Goal: Information Seeking & Learning: Learn about a topic

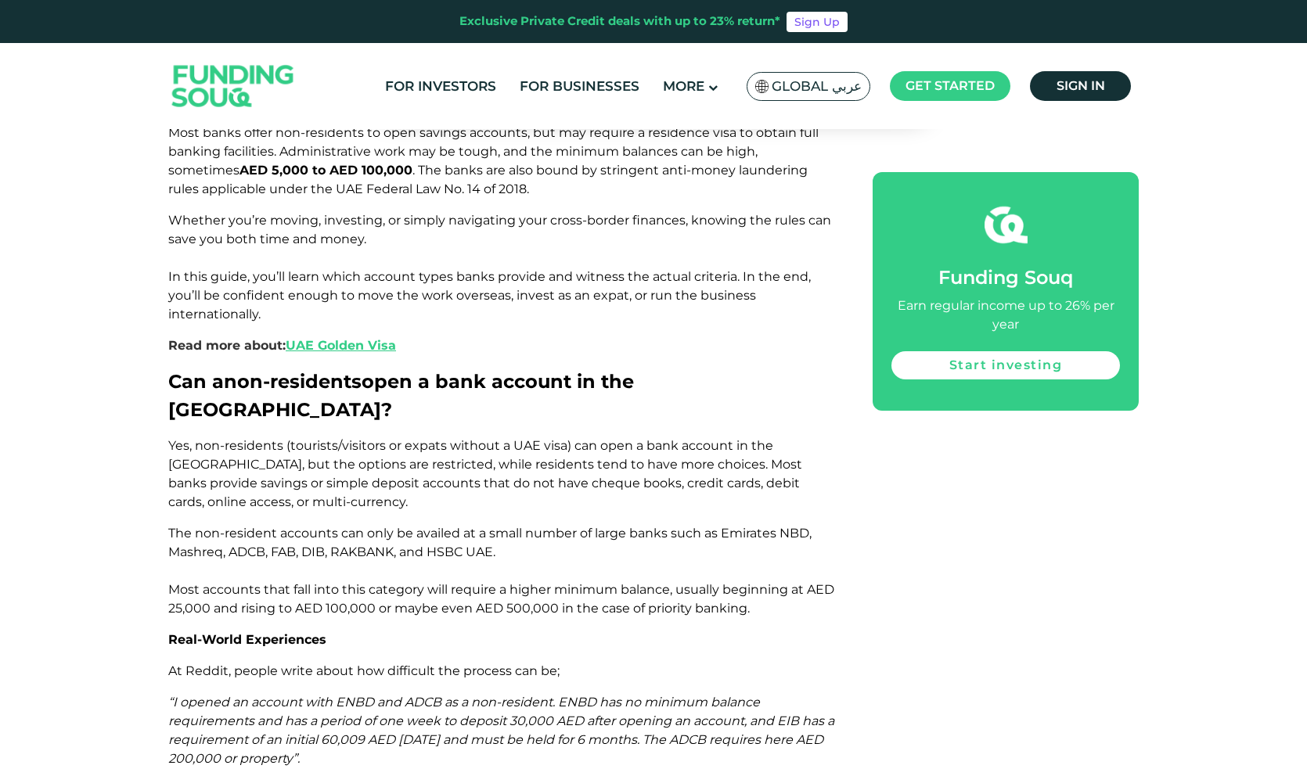
scroll to position [1114, 0]
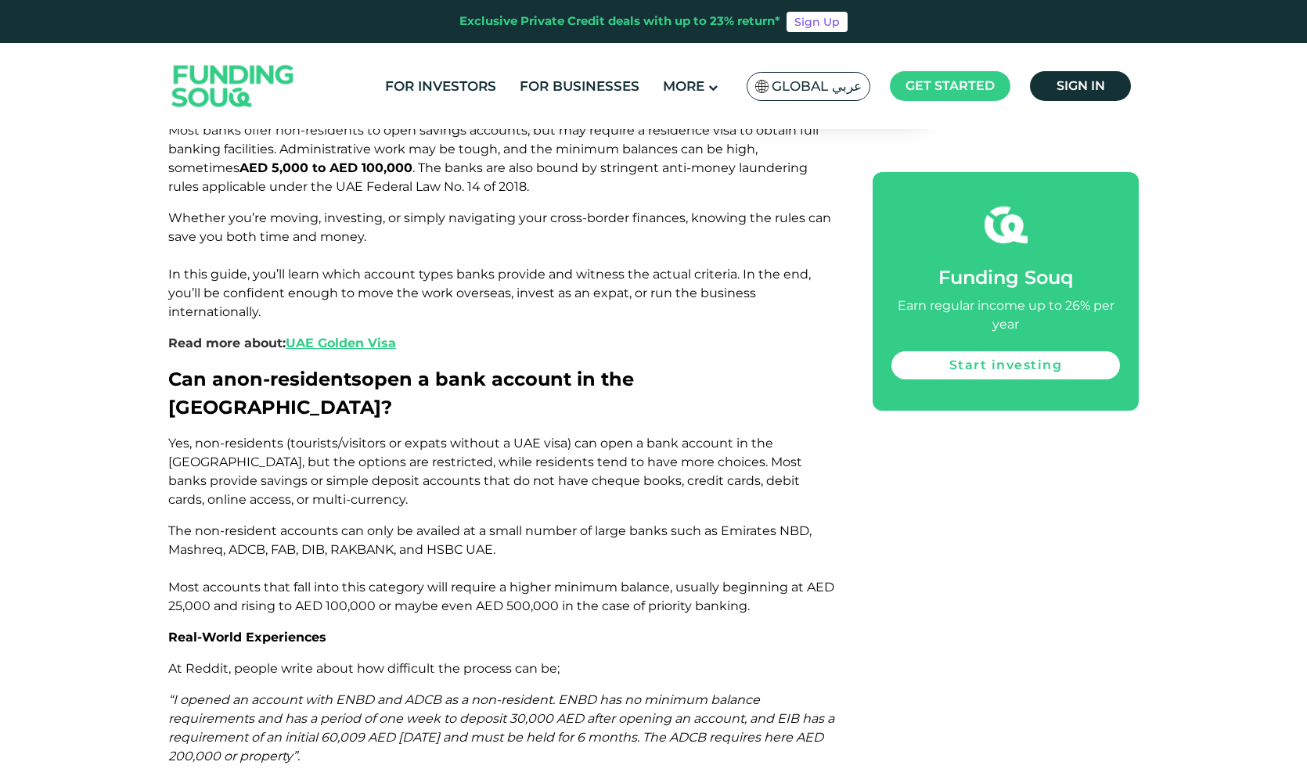
click at [510, 522] on p "The non-resident accounts can only be availed at a small number of large banks …" at bounding box center [502, 569] width 669 height 94
click at [366, 691] on p "“I opened an account with ENBD and ADCB as a non-resident. ENBD has no minimum …" at bounding box center [502, 728] width 669 height 75
click at [429, 691] on p "“I opened an account with ENBD and ADCB as a non-resident. ENBD has no minimum …" at bounding box center [502, 728] width 669 height 75
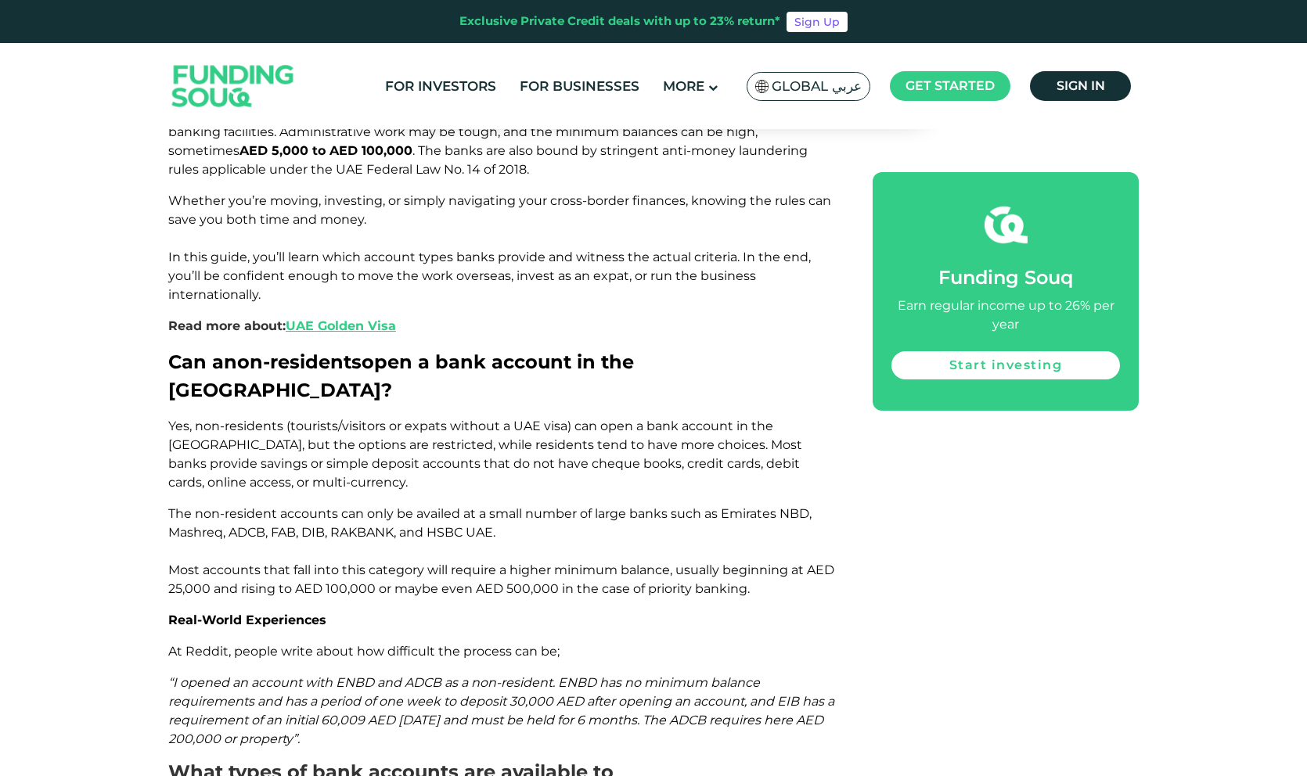
scroll to position [1125, 0]
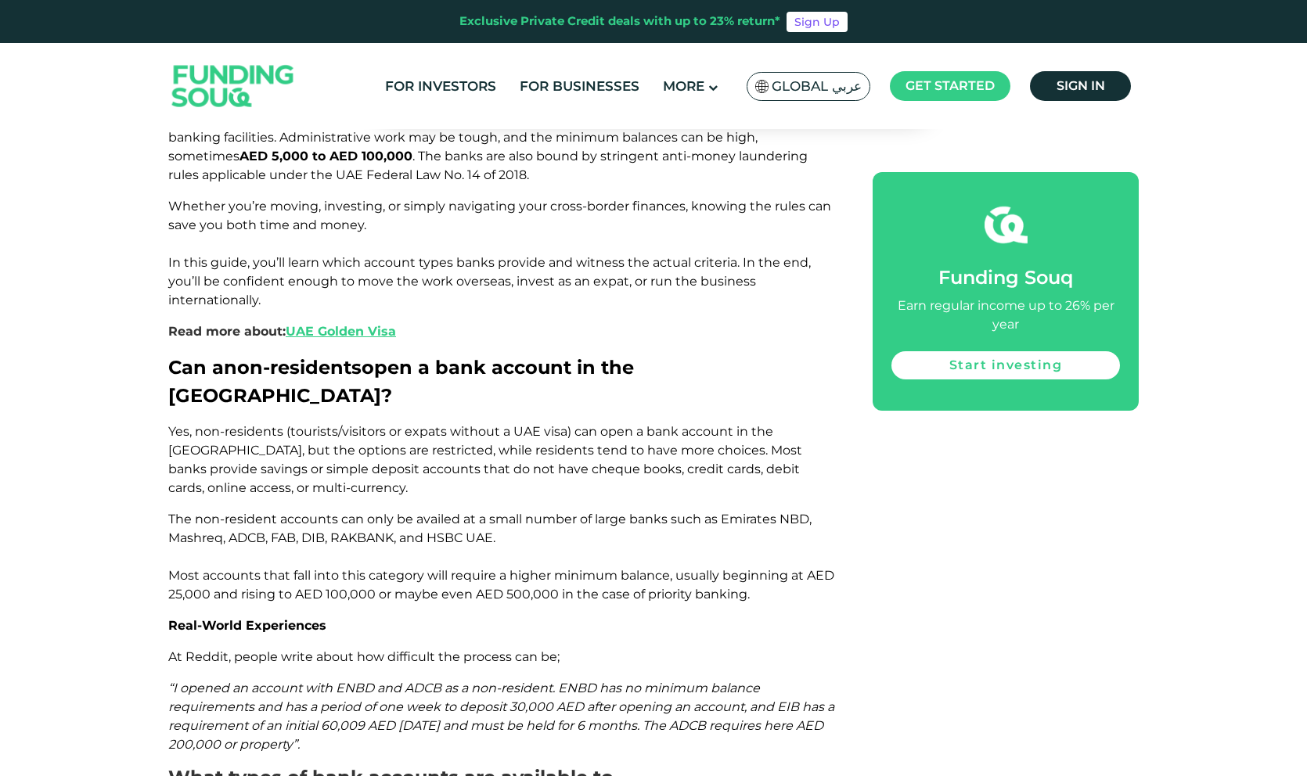
click at [340, 681] on span "“I opened an account with ENBD and ADCB as a non-resident. ENBD has no minimum …" at bounding box center [501, 716] width 666 height 71
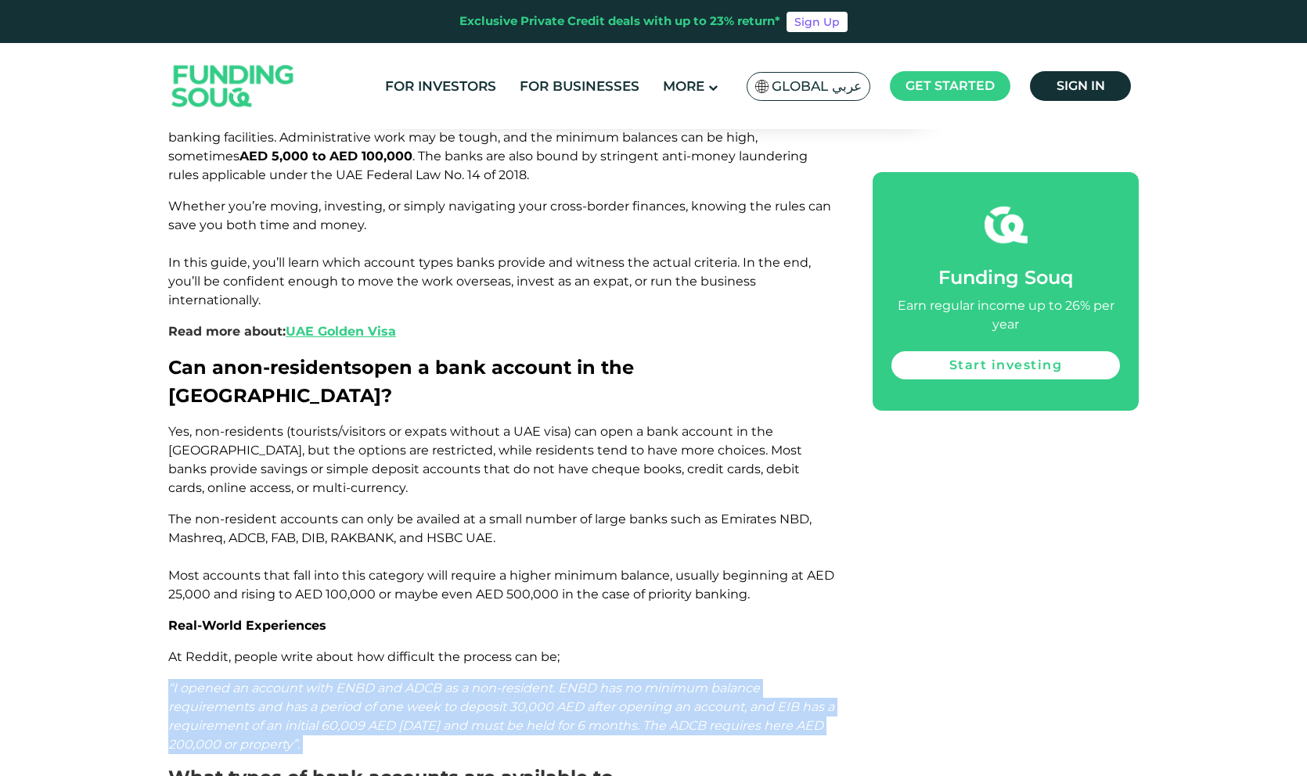
click at [340, 681] on span "“I opened an account with ENBD and ADCB as a non-resident. ENBD has no minimum …" at bounding box center [501, 716] width 666 height 71
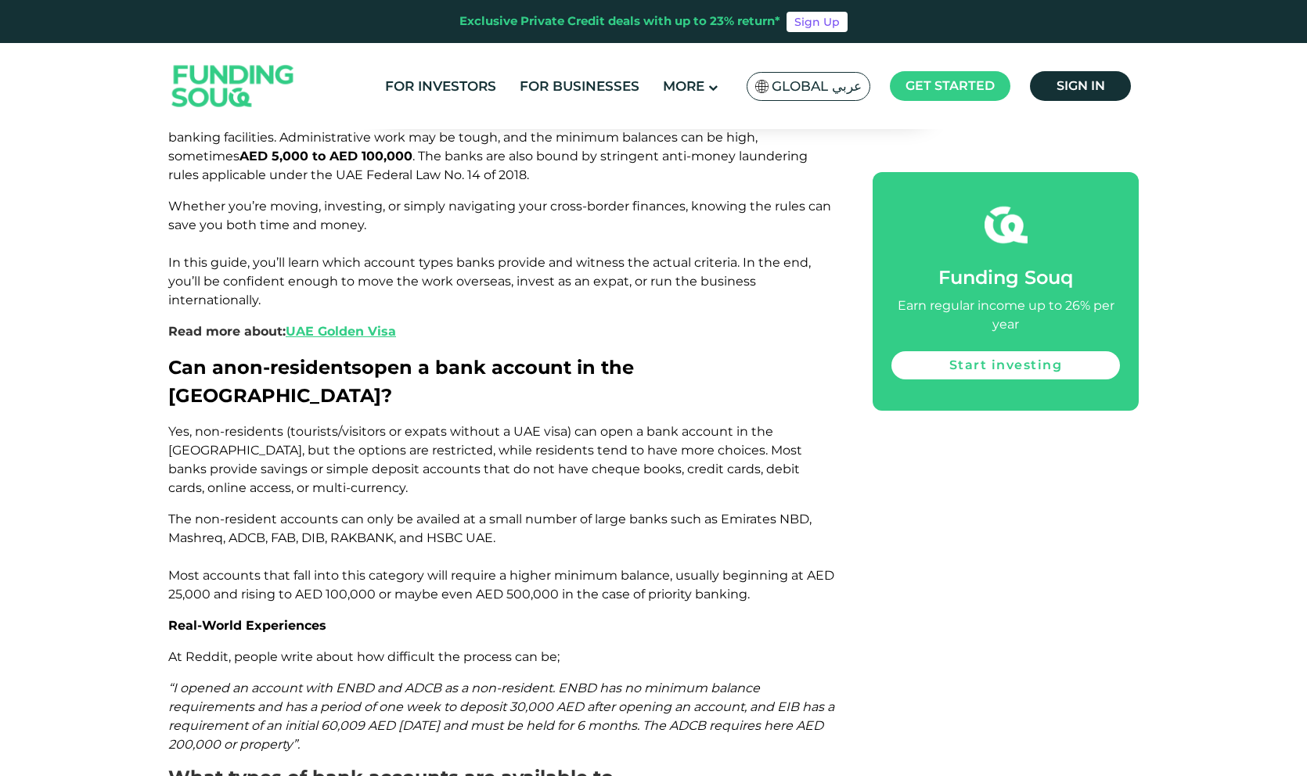
click at [464, 649] on span "At Reddit, people write about how difficult the process can be;" at bounding box center [363, 656] width 391 height 15
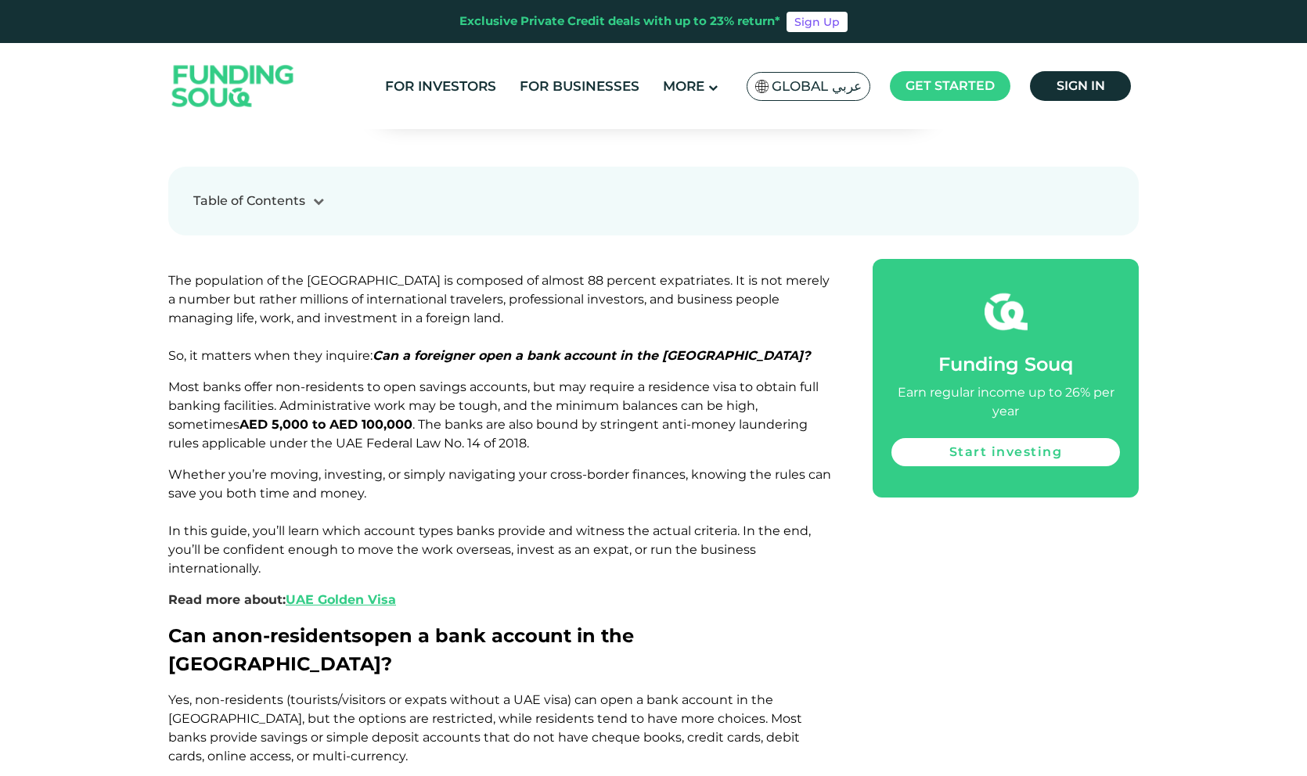
scroll to position [851, 0]
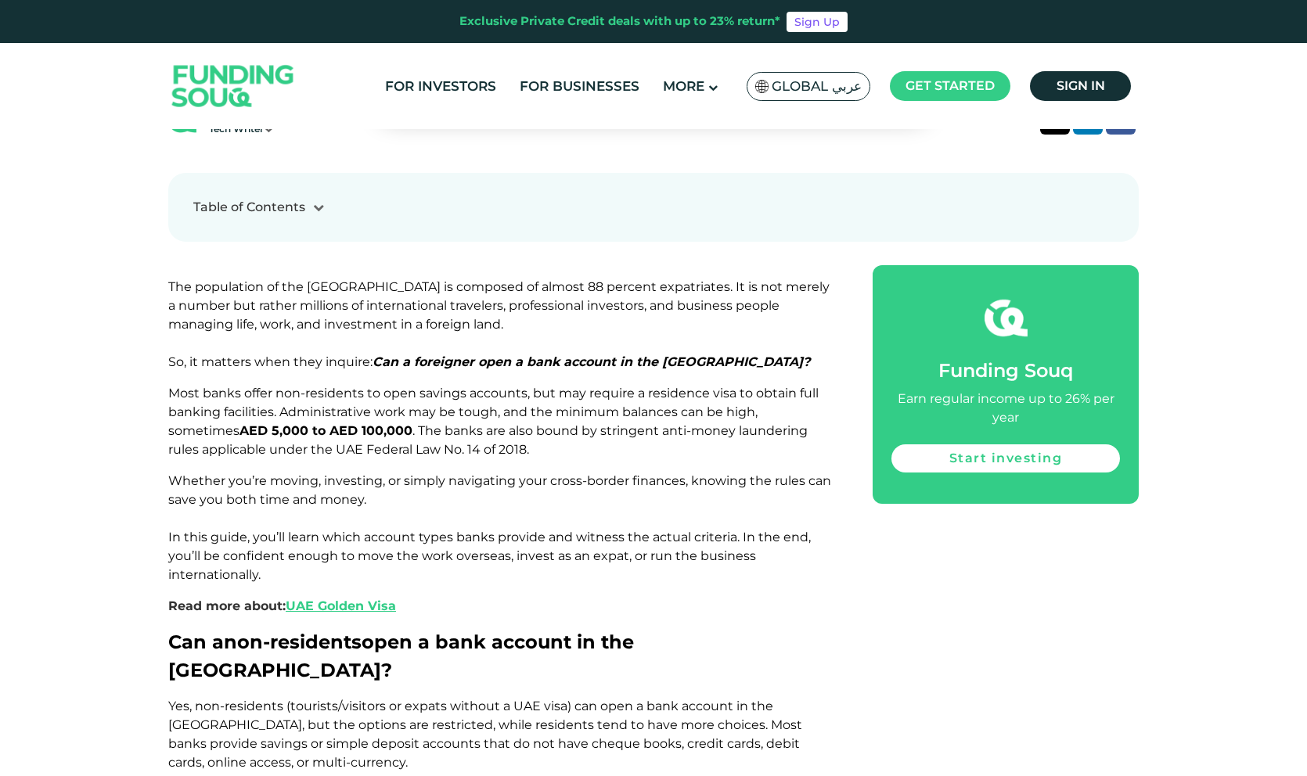
click at [512, 492] on span "Whether you’re moving, investing, or simply navigating your cross-border financ…" at bounding box center [499, 527] width 663 height 109
click at [564, 473] on span "Whether you’re moving, investing, or simply navigating your cross-border financ…" at bounding box center [499, 527] width 663 height 109
click at [552, 386] on span "Most banks offer non-residents to open savings accounts, but may require a resi…" at bounding box center [493, 421] width 650 height 71
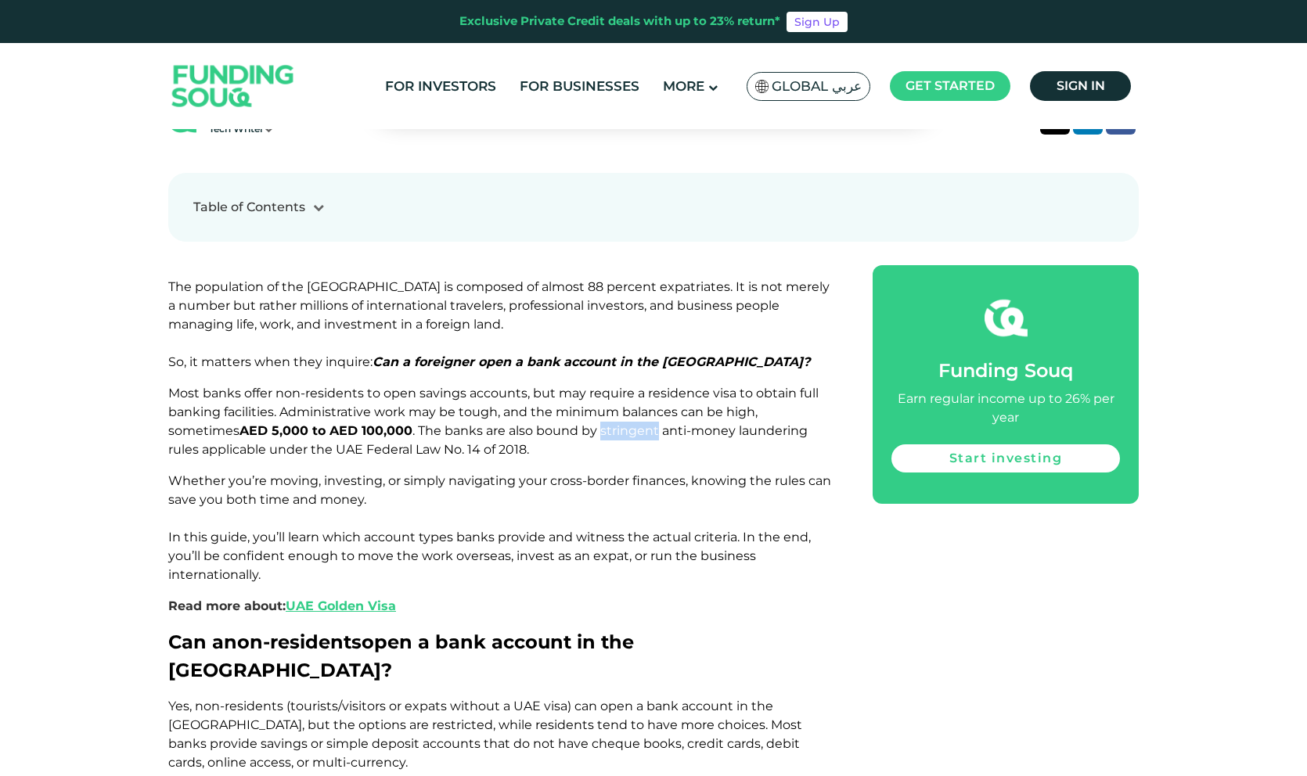
click at [552, 386] on span "Most banks offer non-residents to open savings accounts, but may require a resi…" at bounding box center [493, 421] width 650 height 71
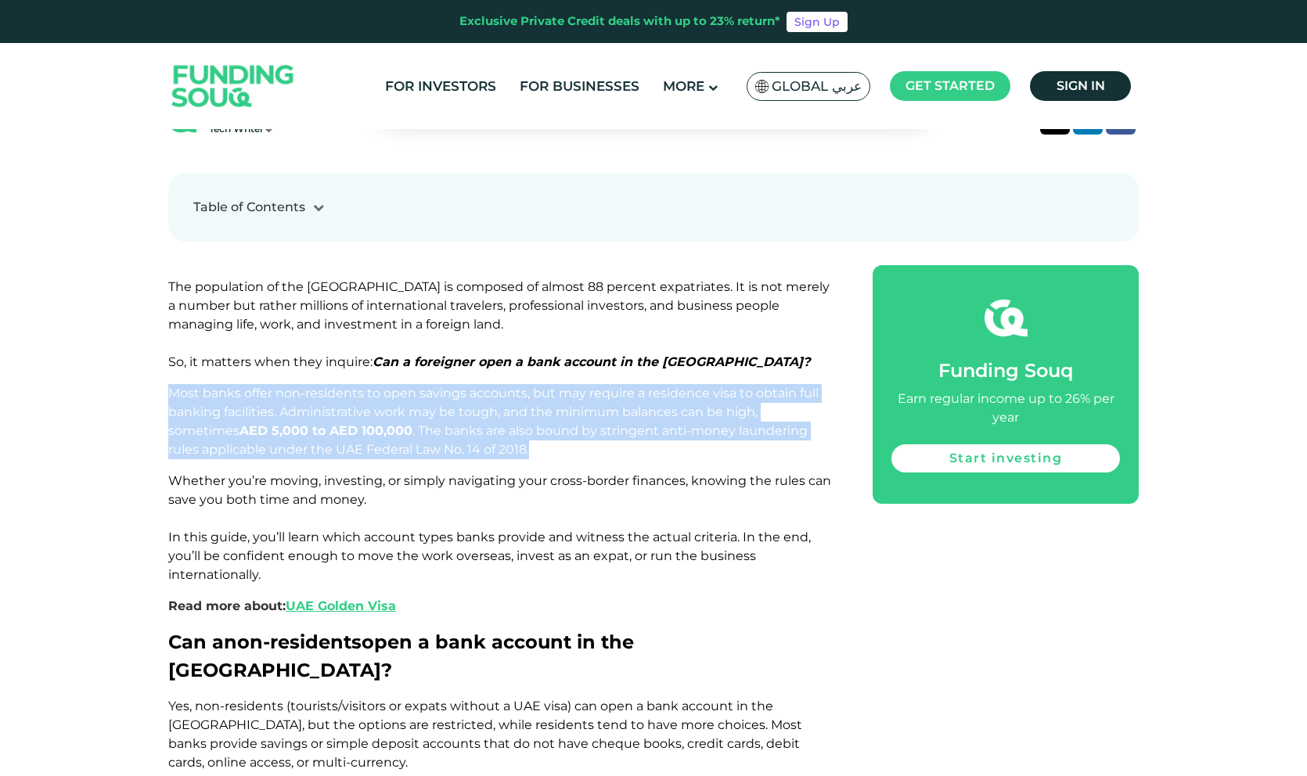
click at [552, 386] on span "Most banks offer non-residents to open savings accounts, but may require a resi…" at bounding box center [493, 421] width 650 height 71
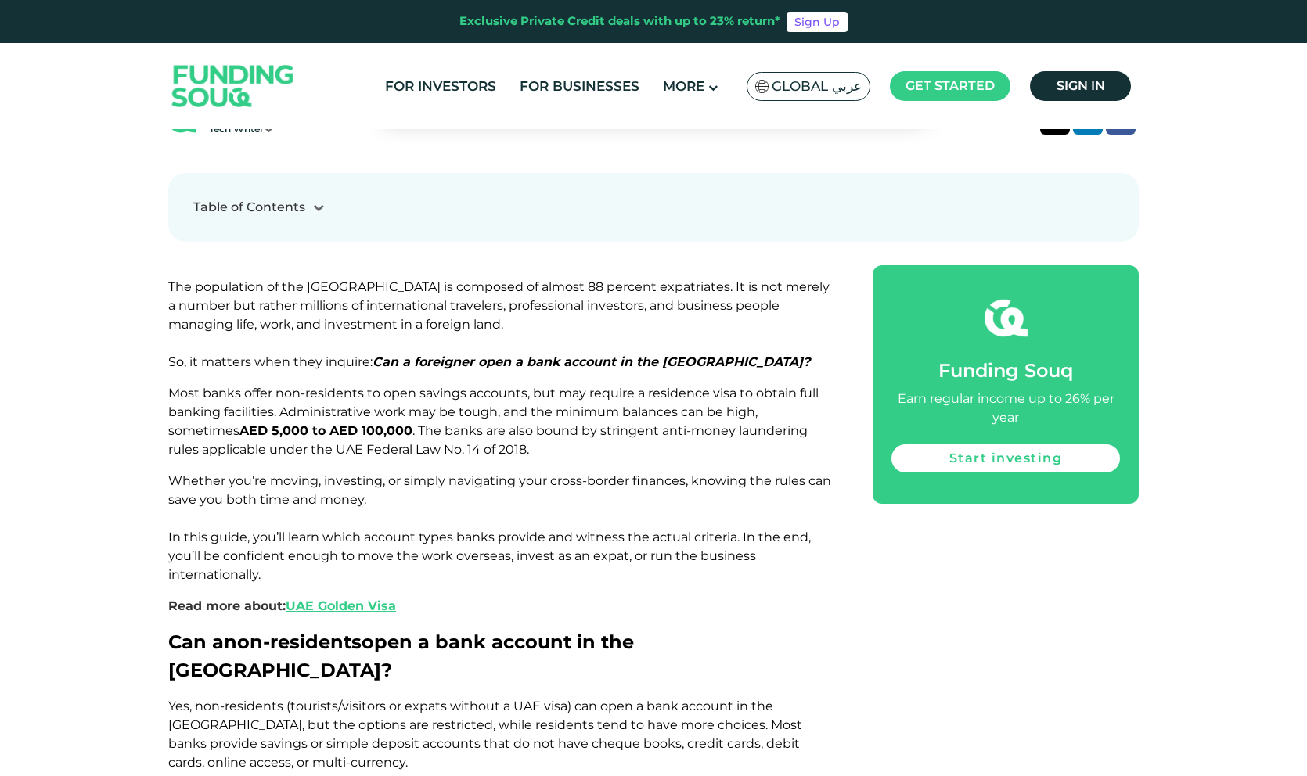
click at [552, 386] on span "Most banks offer non-residents to open savings accounts, but may require a resi…" at bounding box center [493, 421] width 650 height 71
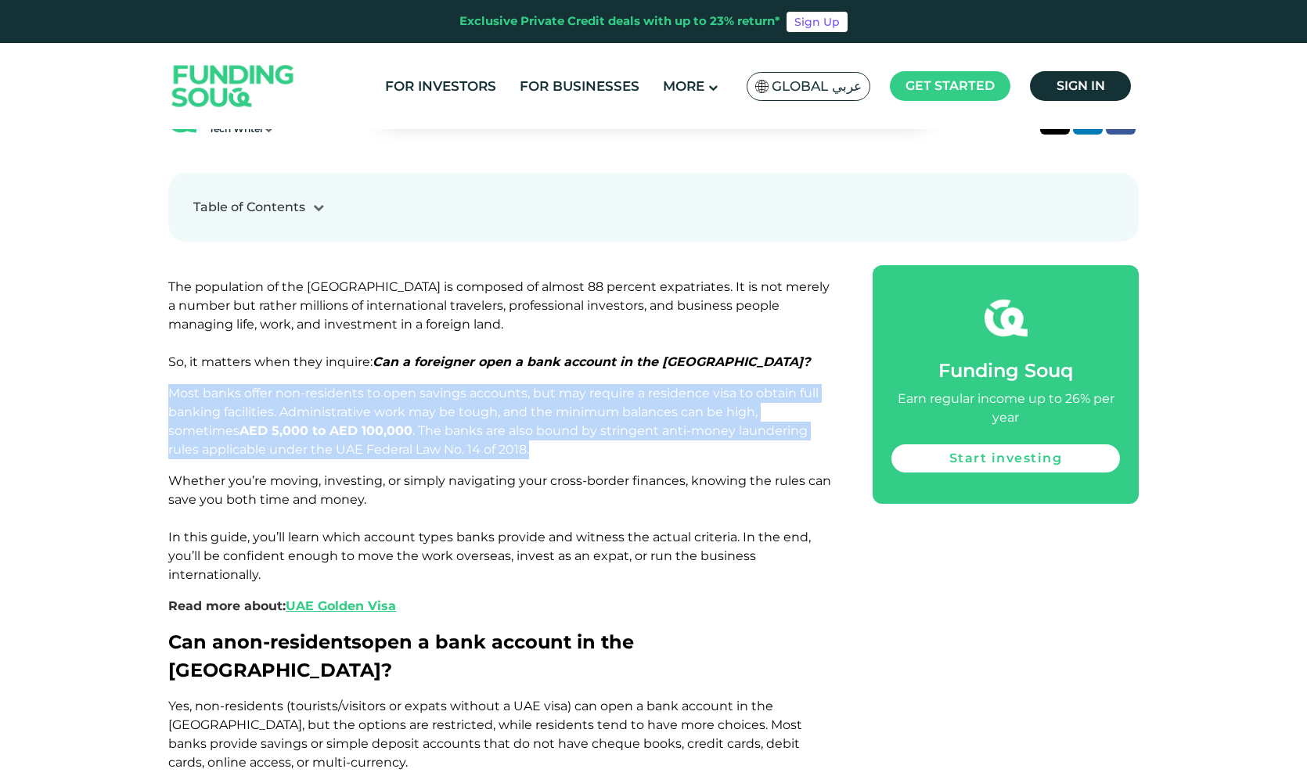
click at [549, 396] on p "Most banks offer non-residents to open savings accounts, but may require a resi…" at bounding box center [502, 421] width 669 height 75
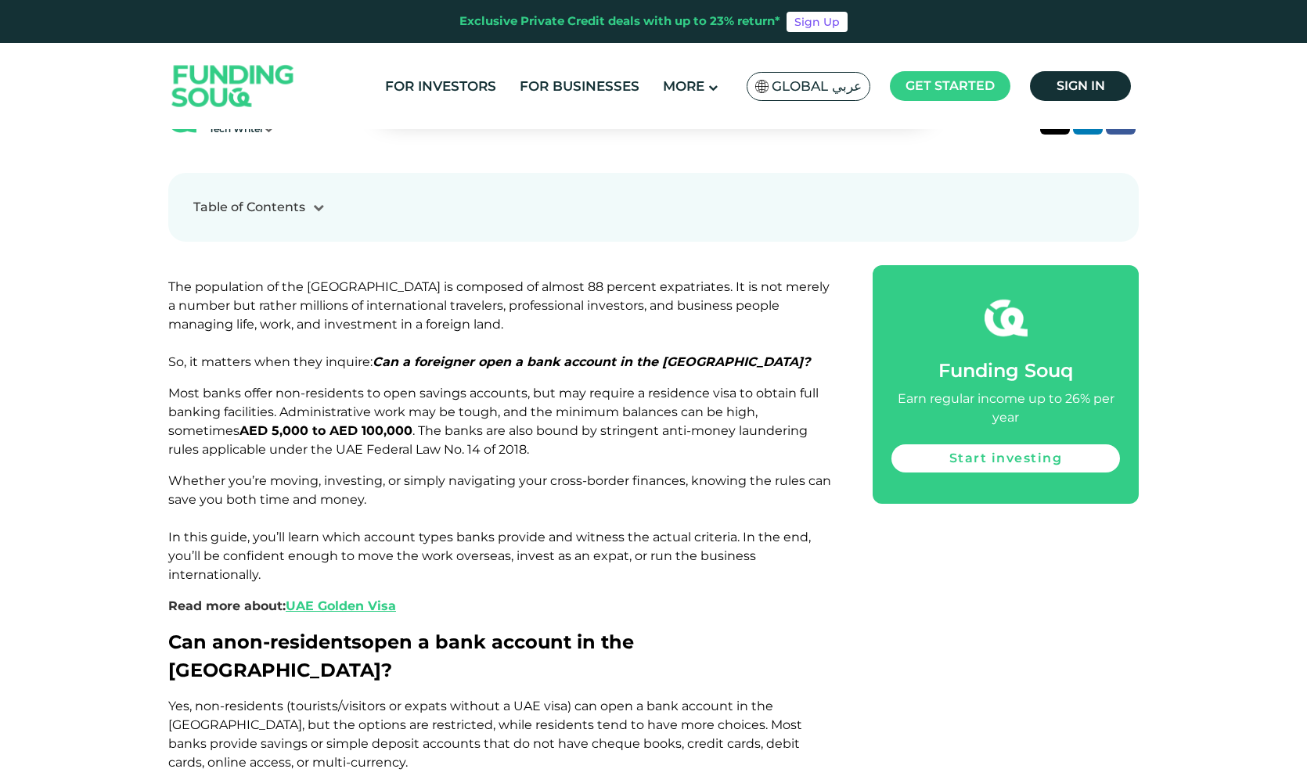
click at [491, 472] on p "Whether you’re moving, investing, or simply navigating your cross-border financ…" at bounding box center [502, 528] width 669 height 113
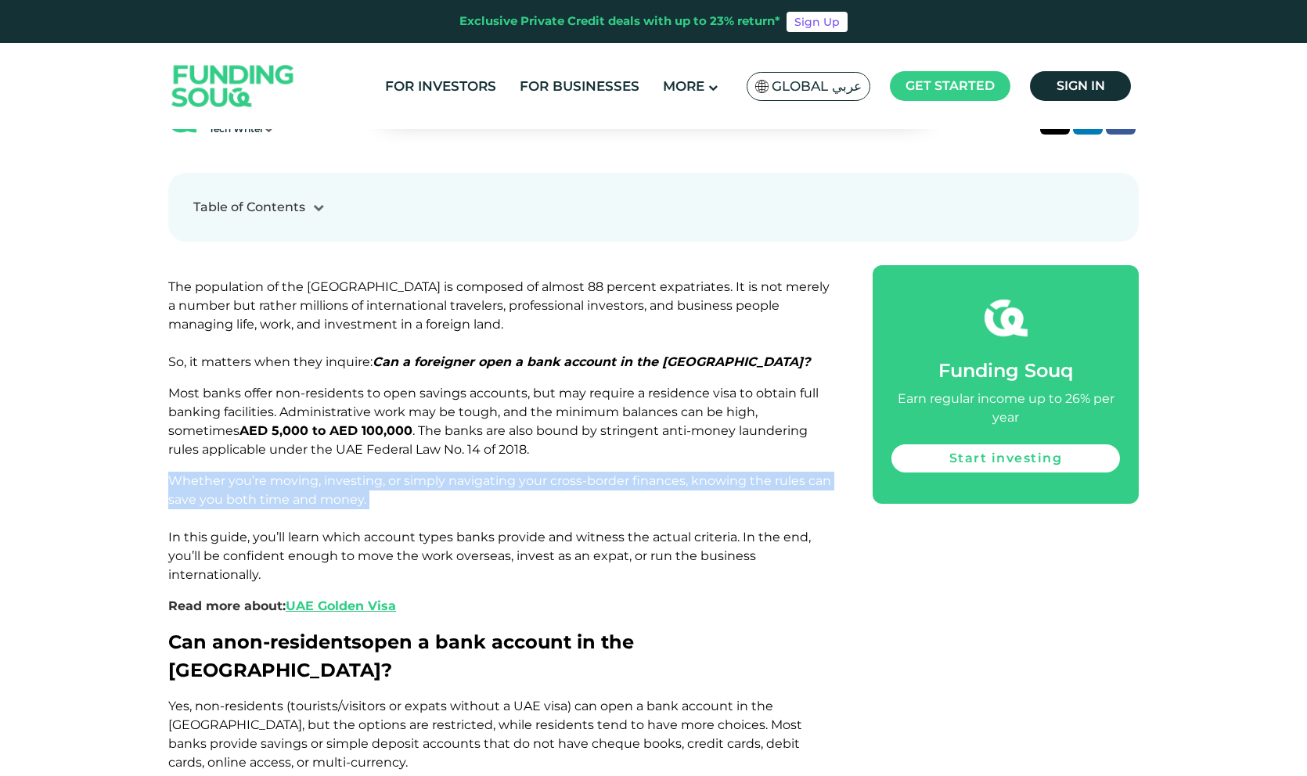
click at [491, 472] on p "Whether you’re moving, investing, or simply navigating your cross-border financ…" at bounding box center [502, 528] width 669 height 113
click at [506, 472] on p "Whether you’re moving, investing, or simply navigating your cross-border financ…" at bounding box center [502, 528] width 669 height 113
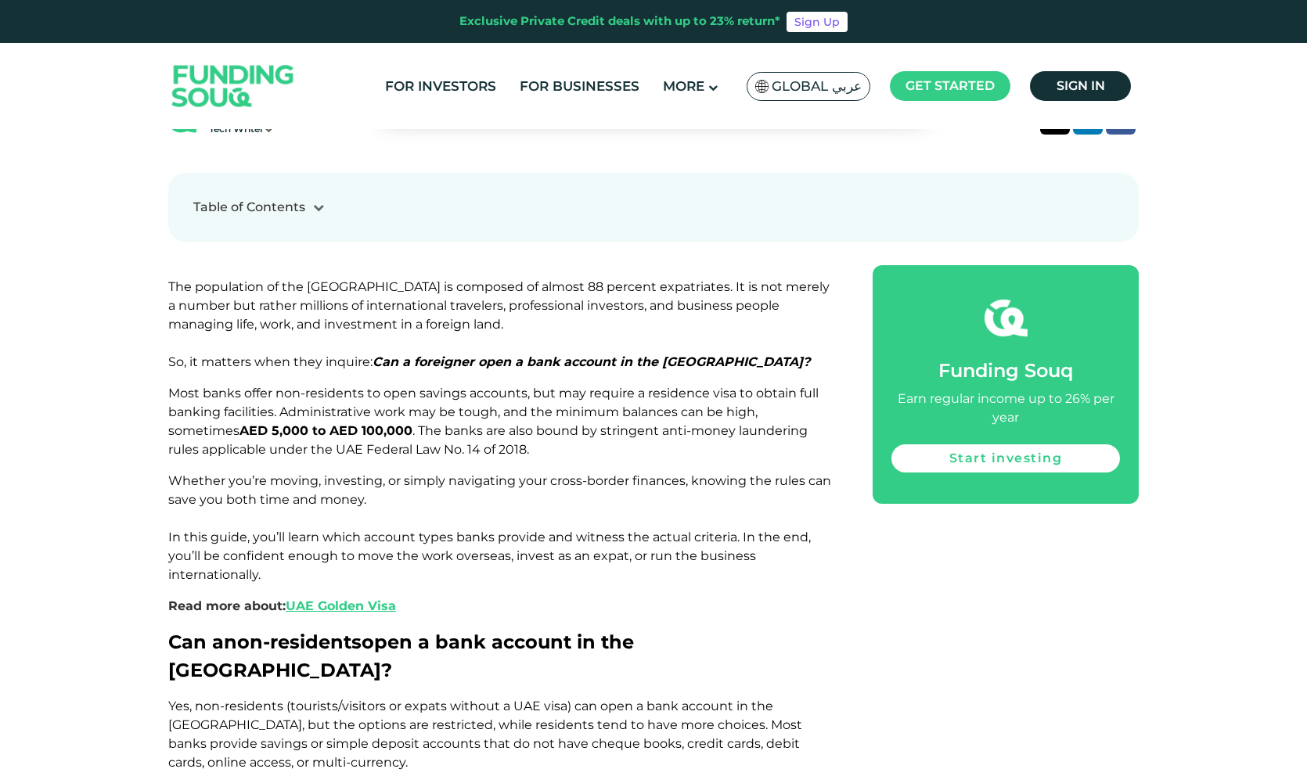
click at [462, 498] on p "Whether you’re moving, investing, or simply navigating your cross-border financ…" at bounding box center [502, 528] width 669 height 113
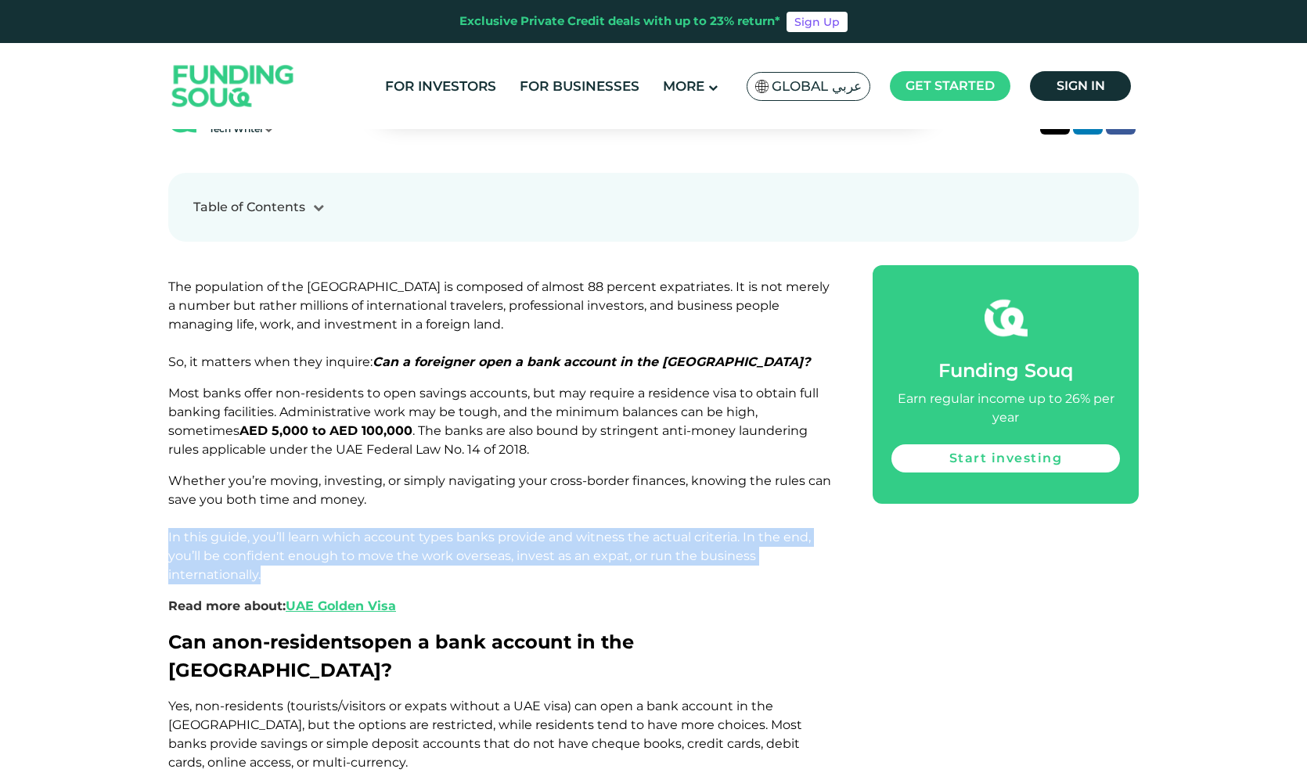
click at [470, 525] on p "Whether you’re moving, investing, or simply navigating your cross-border financ…" at bounding box center [502, 528] width 669 height 113
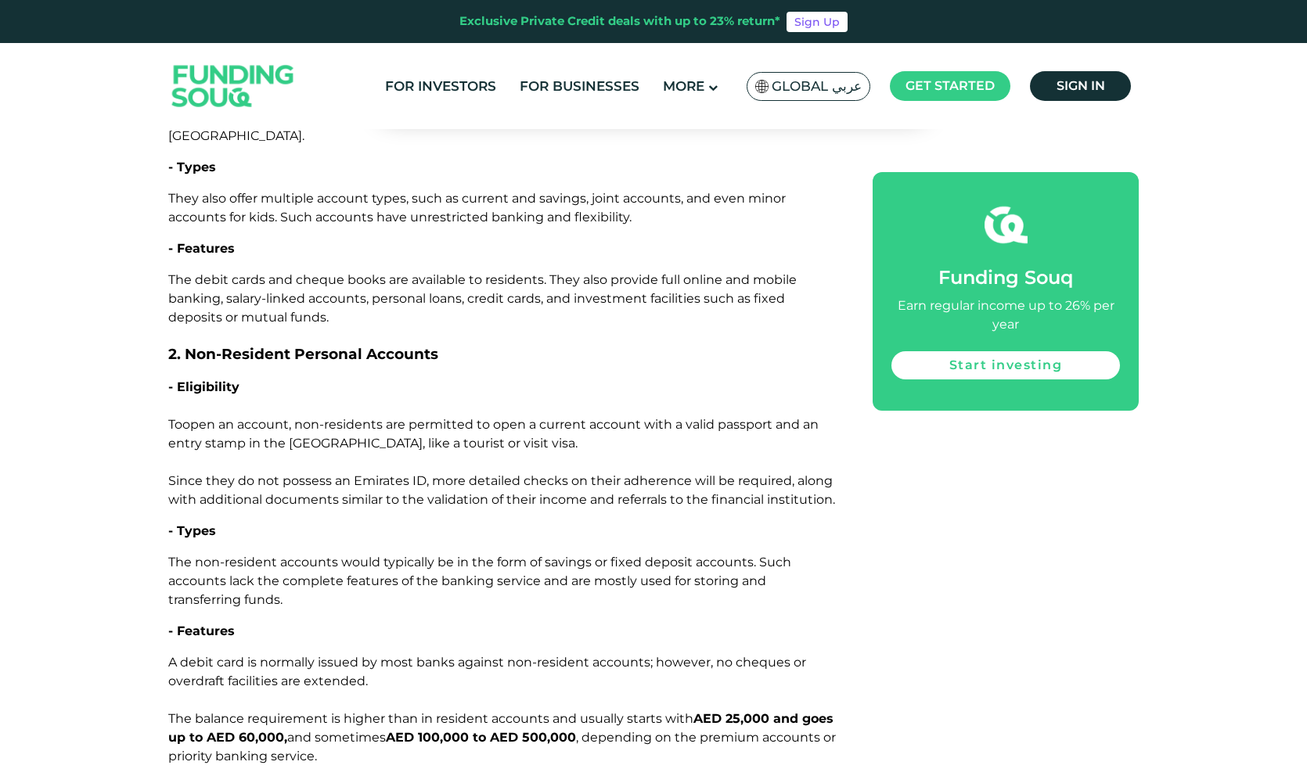
scroll to position [2162, 0]
click at [496, 621] on p "- Features" at bounding box center [502, 630] width 669 height 19
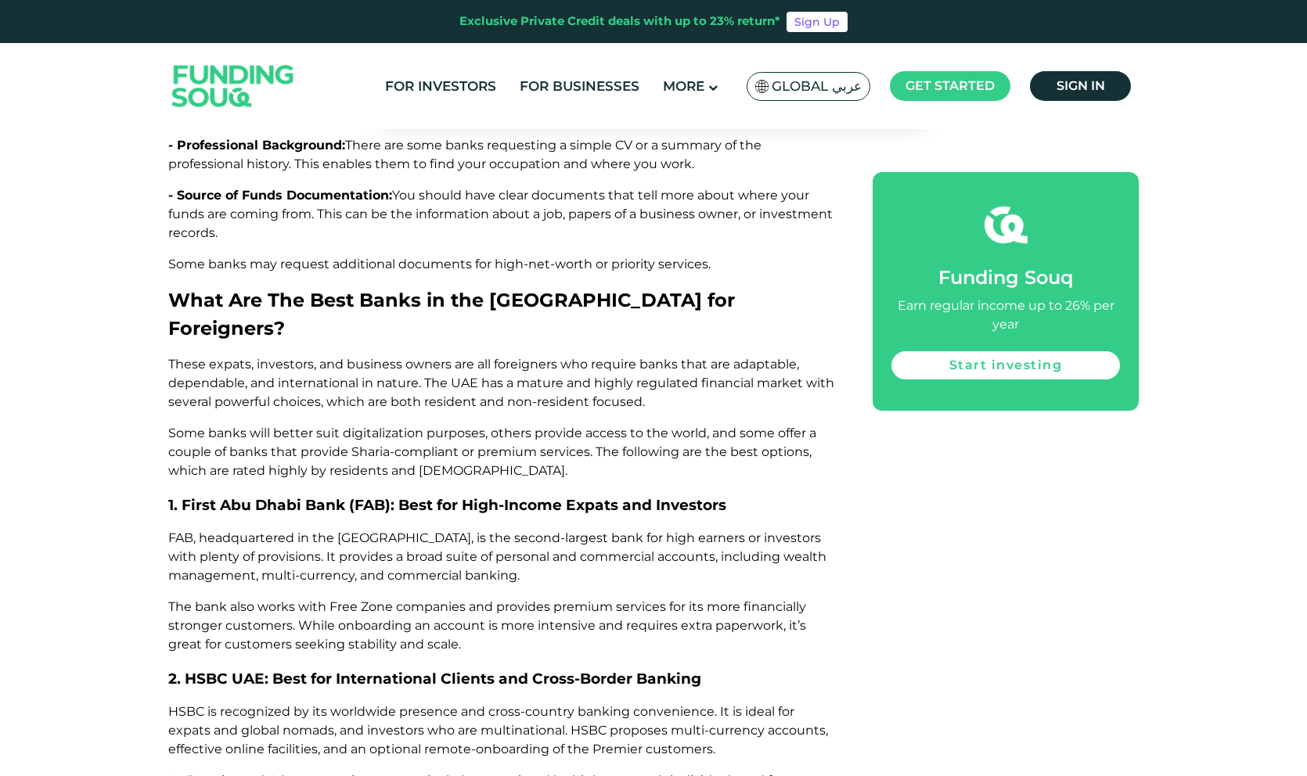
scroll to position [4205, 0]
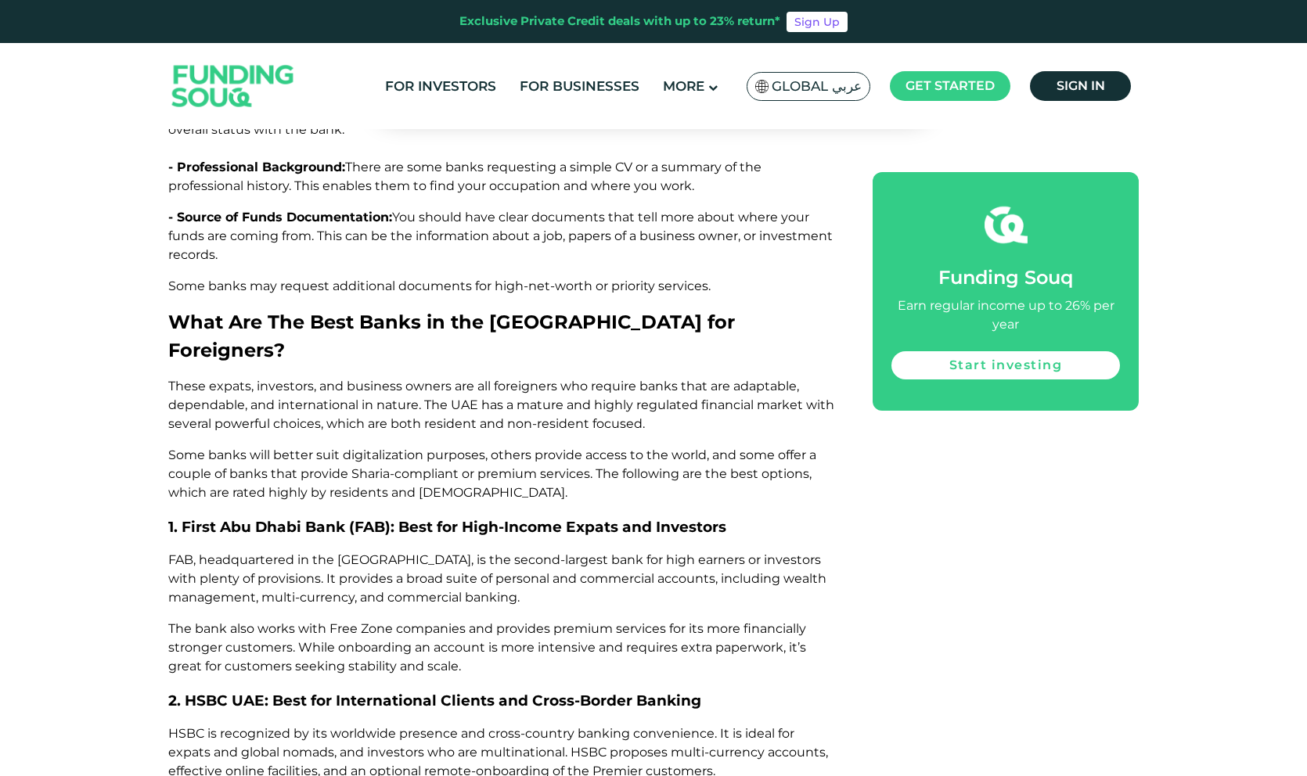
click at [383, 552] on span "FAB, headquartered in the [GEOGRAPHIC_DATA], is the second-largest bank for hig…" at bounding box center [497, 578] width 658 height 52
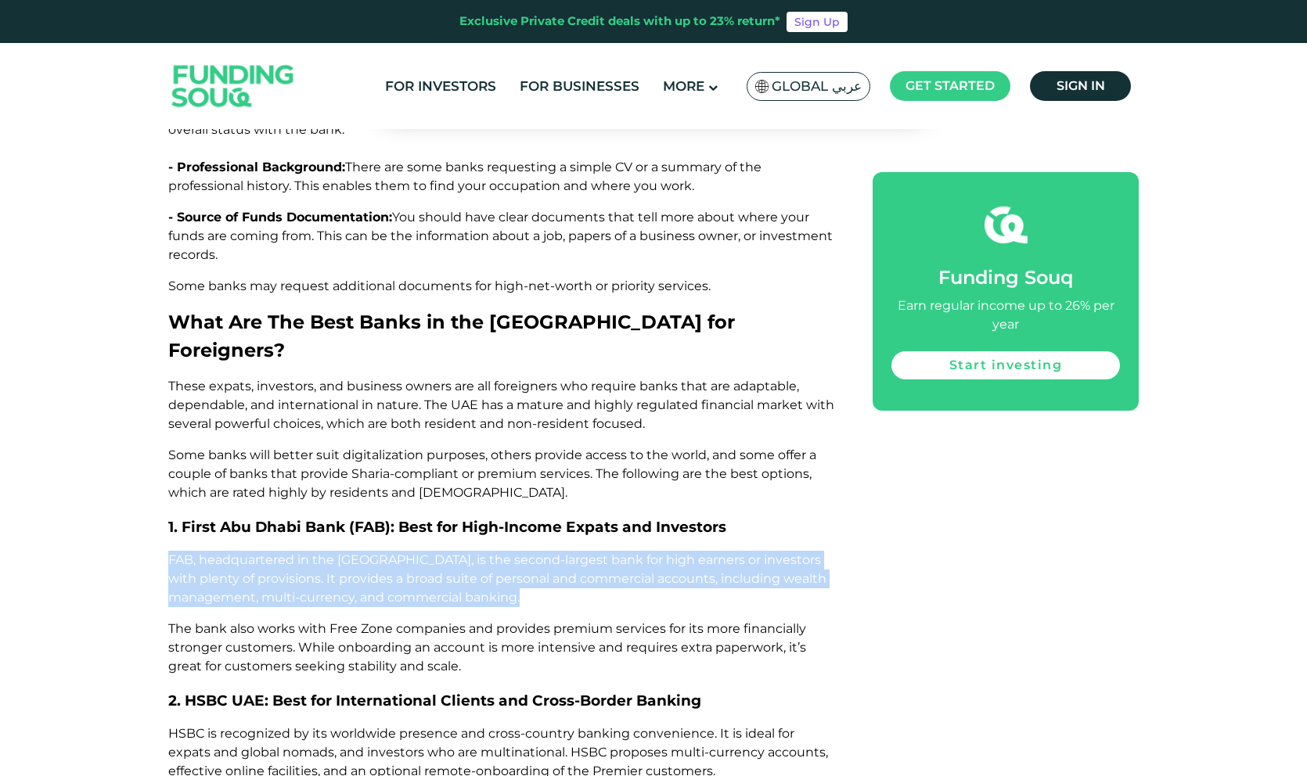
click at [422, 552] on span "FAB, headquartered in the [GEOGRAPHIC_DATA], is the second-largest bank for hig…" at bounding box center [497, 578] width 658 height 52
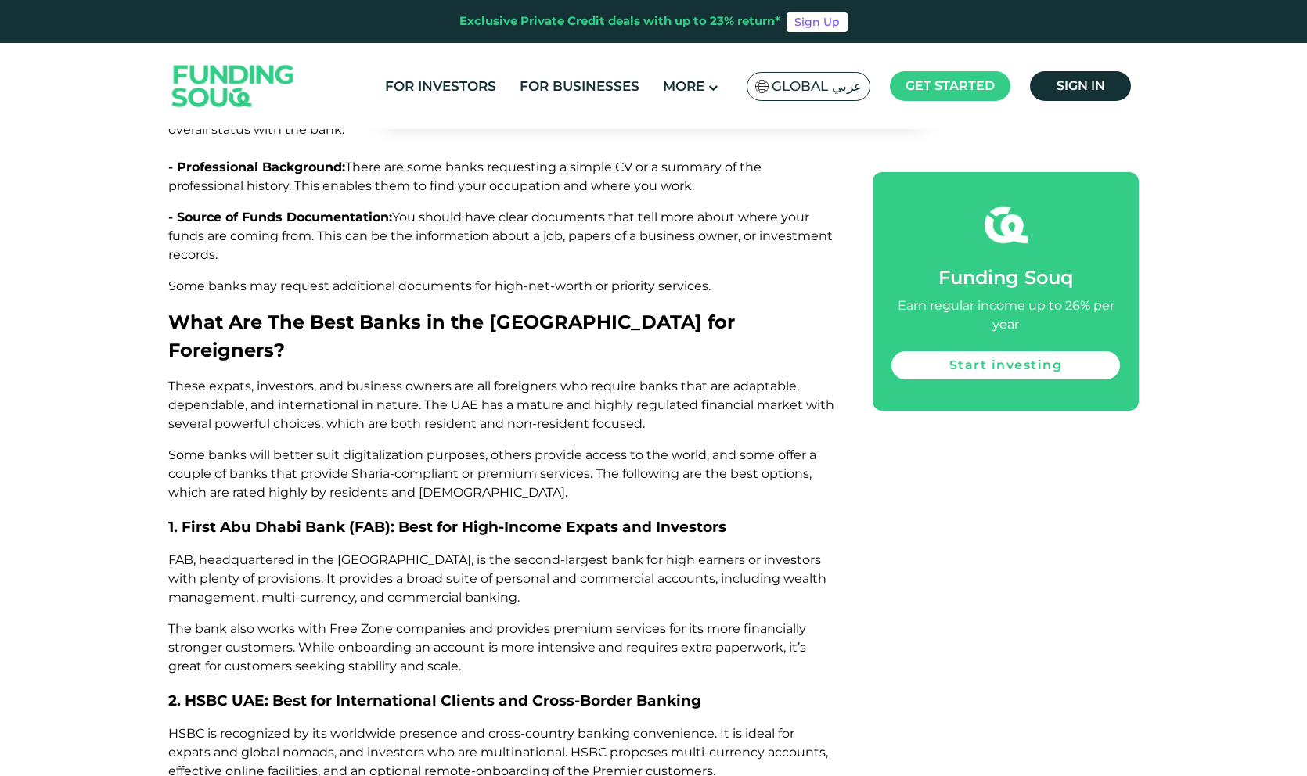
click at [411, 621] on span "The bank also works with Free Zone companies and provides premium services for …" at bounding box center [487, 647] width 638 height 52
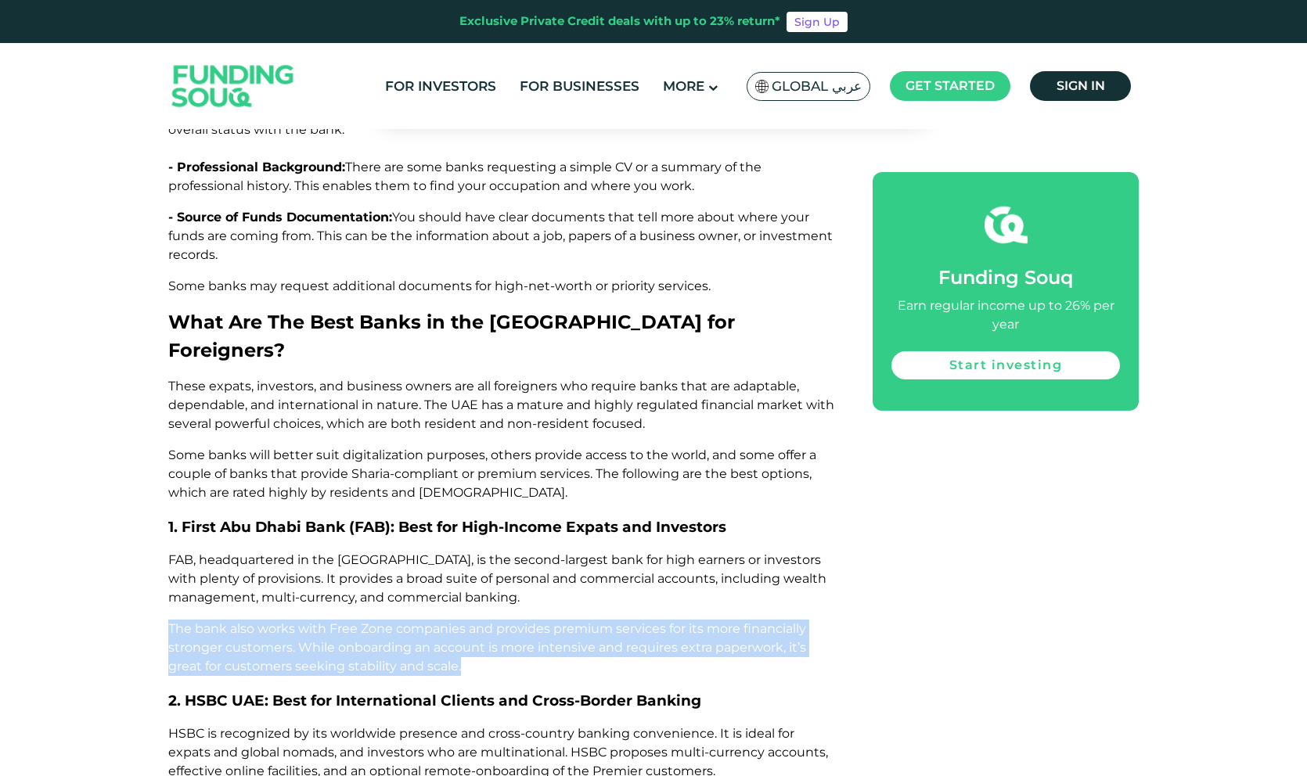
click at [415, 621] on span "The bank also works with Free Zone companies and provides premium services for …" at bounding box center [487, 647] width 638 height 52
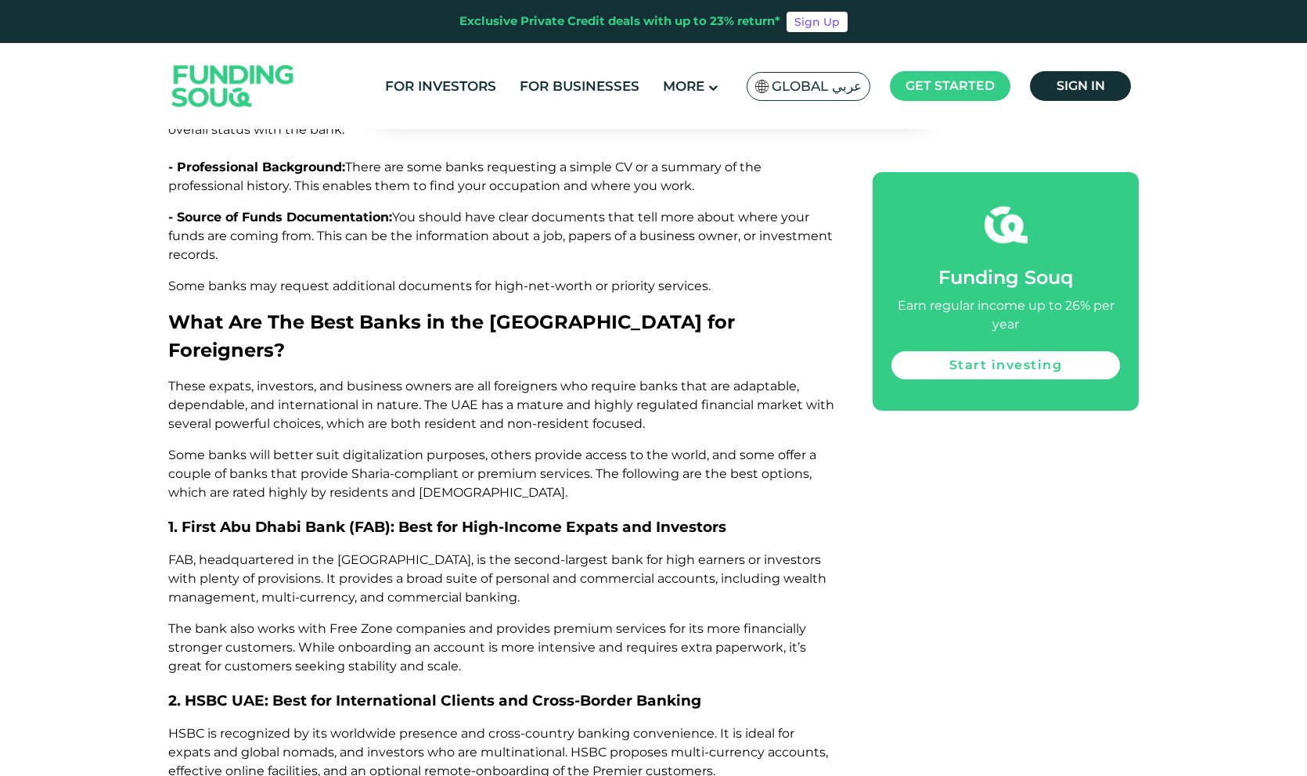
click at [500, 620] on p "The bank also works with Free Zone companies and provides premium services for …" at bounding box center [502, 648] width 669 height 56
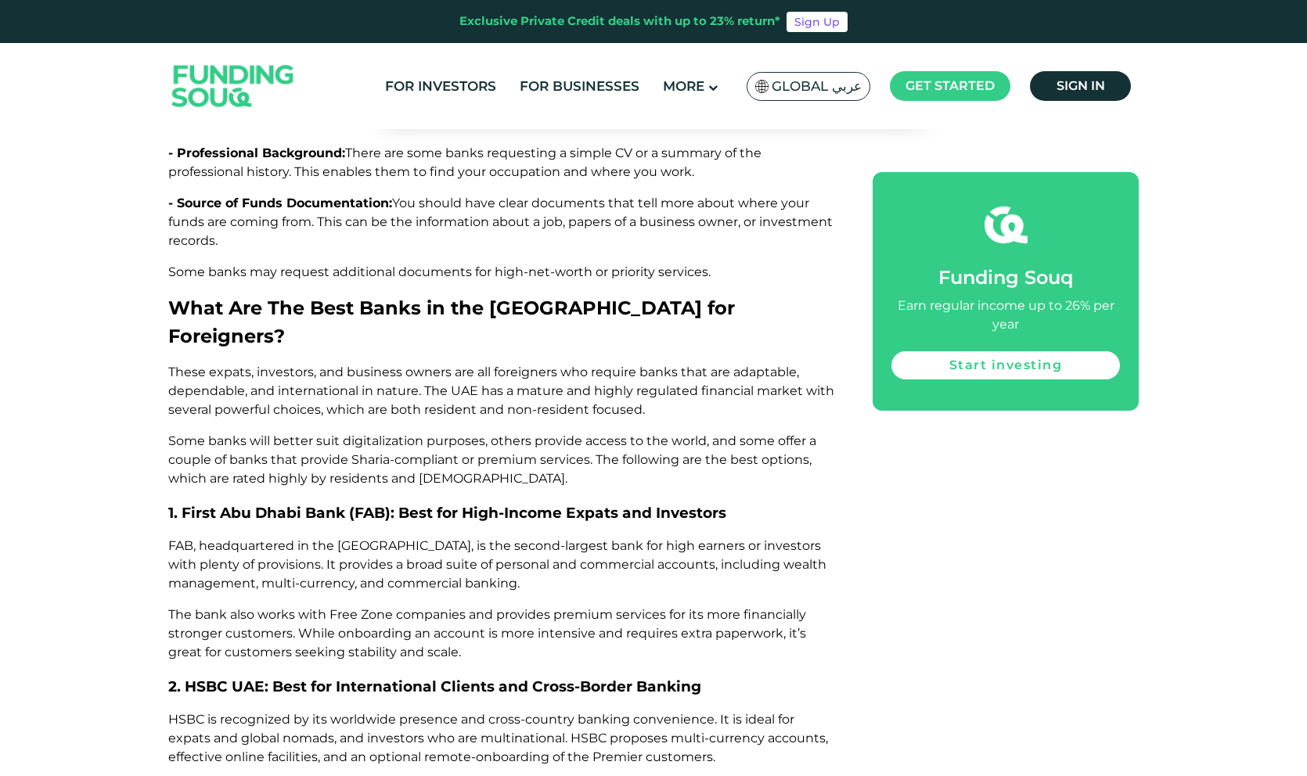
click at [426, 712] on span "HSBC is recognized by its worldwide presence and cross-country banking convenie…" at bounding box center [498, 738] width 660 height 52
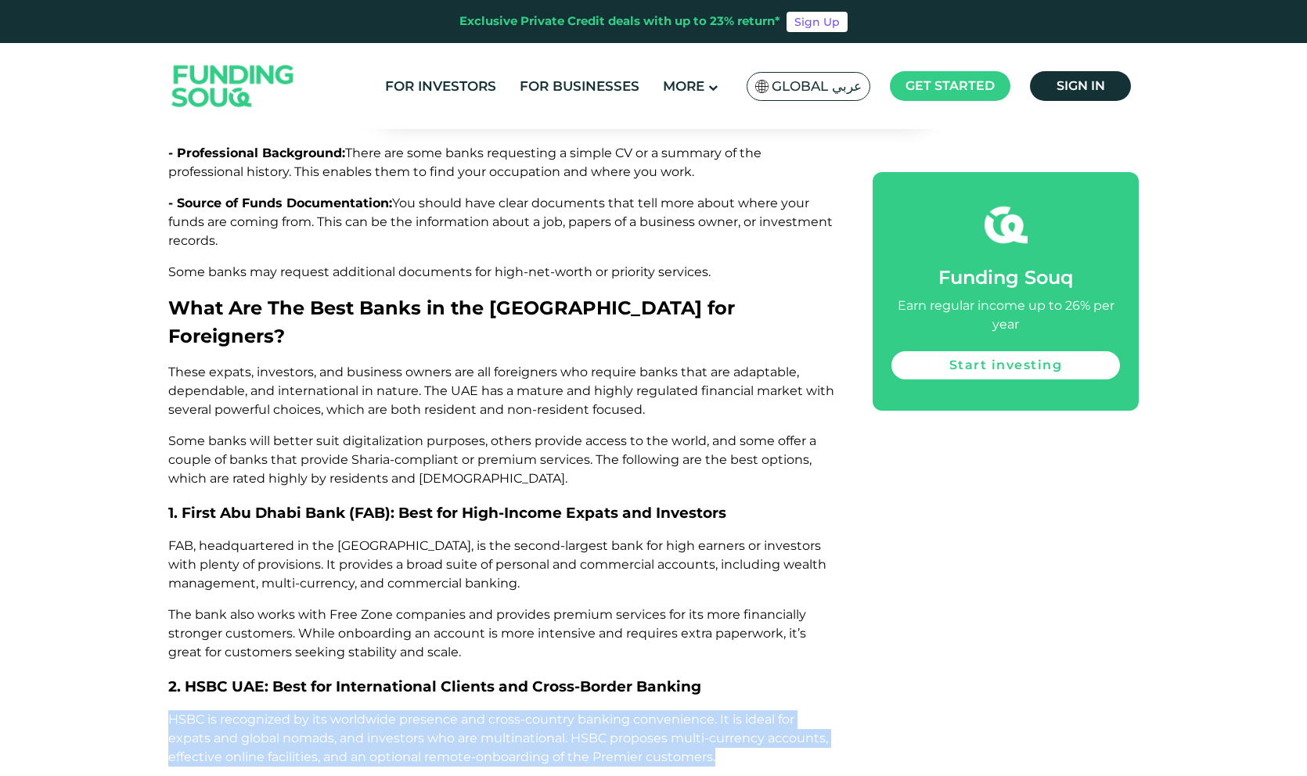
click at [394, 712] on span "HSBC is recognized by its worldwide presence and cross-country banking convenie…" at bounding box center [498, 738] width 660 height 52
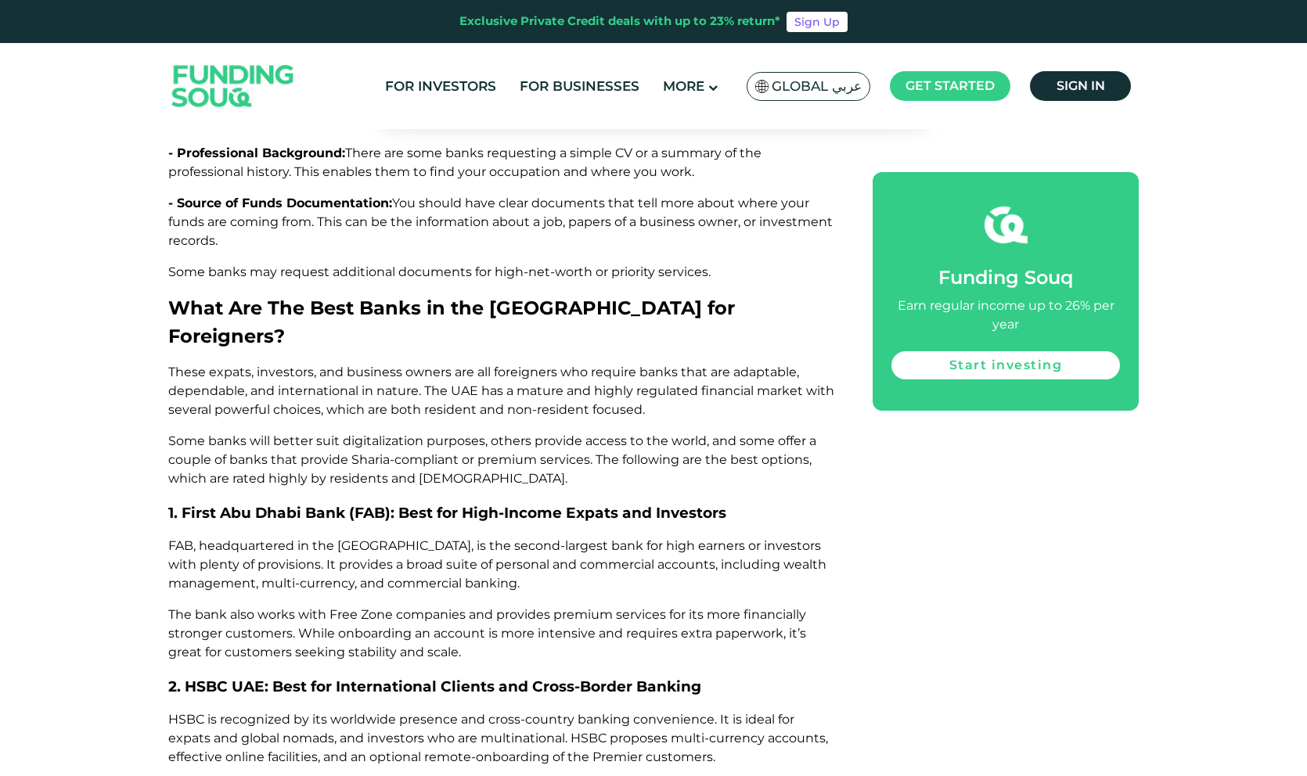
click at [395, 711] on p "HSBC is recognized by its worldwide presence and cross-country banking convenie…" at bounding box center [502, 739] width 669 height 56
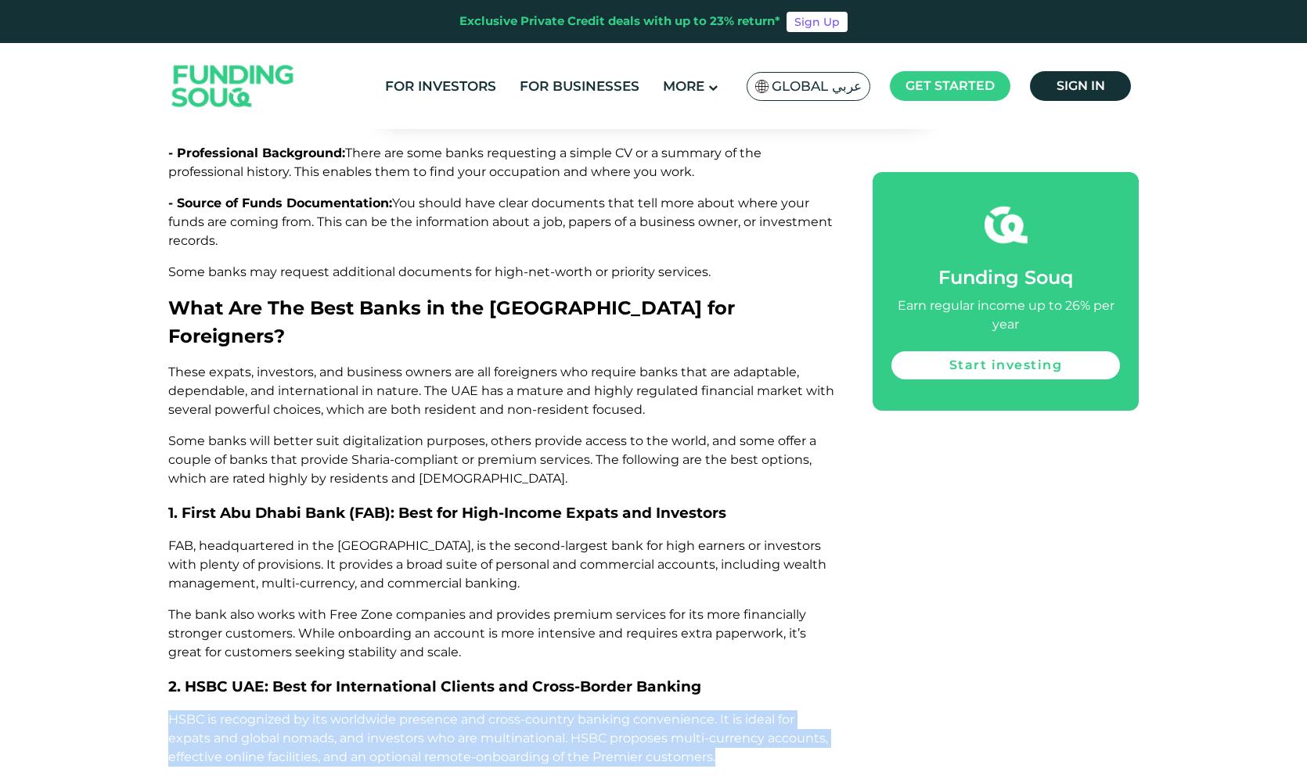
click at [412, 712] on span "HSBC is recognized by its worldwide presence and cross-country banking convenie…" at bounding box center [498, 738] width 660 height 52
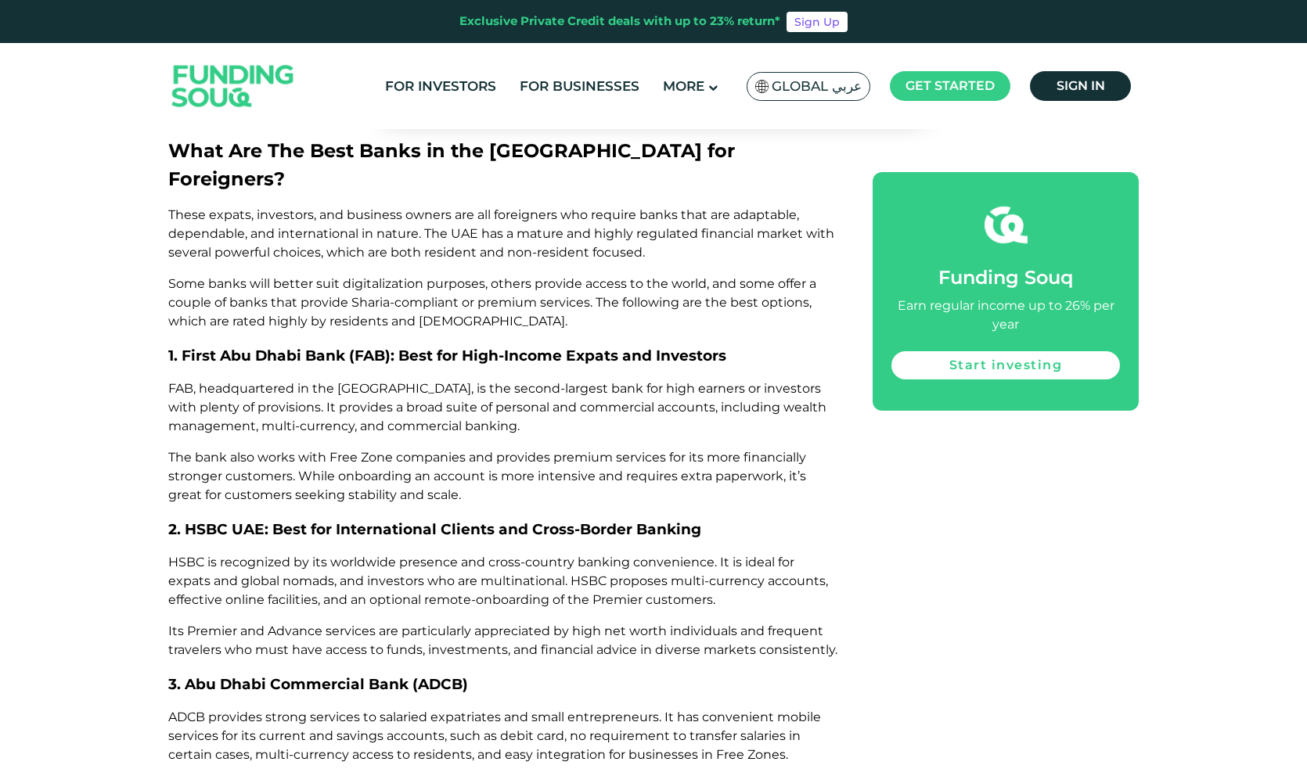
scroll to position [4375, 0]
click at [464, 711] on span "ADCB provides strong services to salaried expatriates and small entrepreneurs. …" at bounding box center [494, 737] width 653 height 52
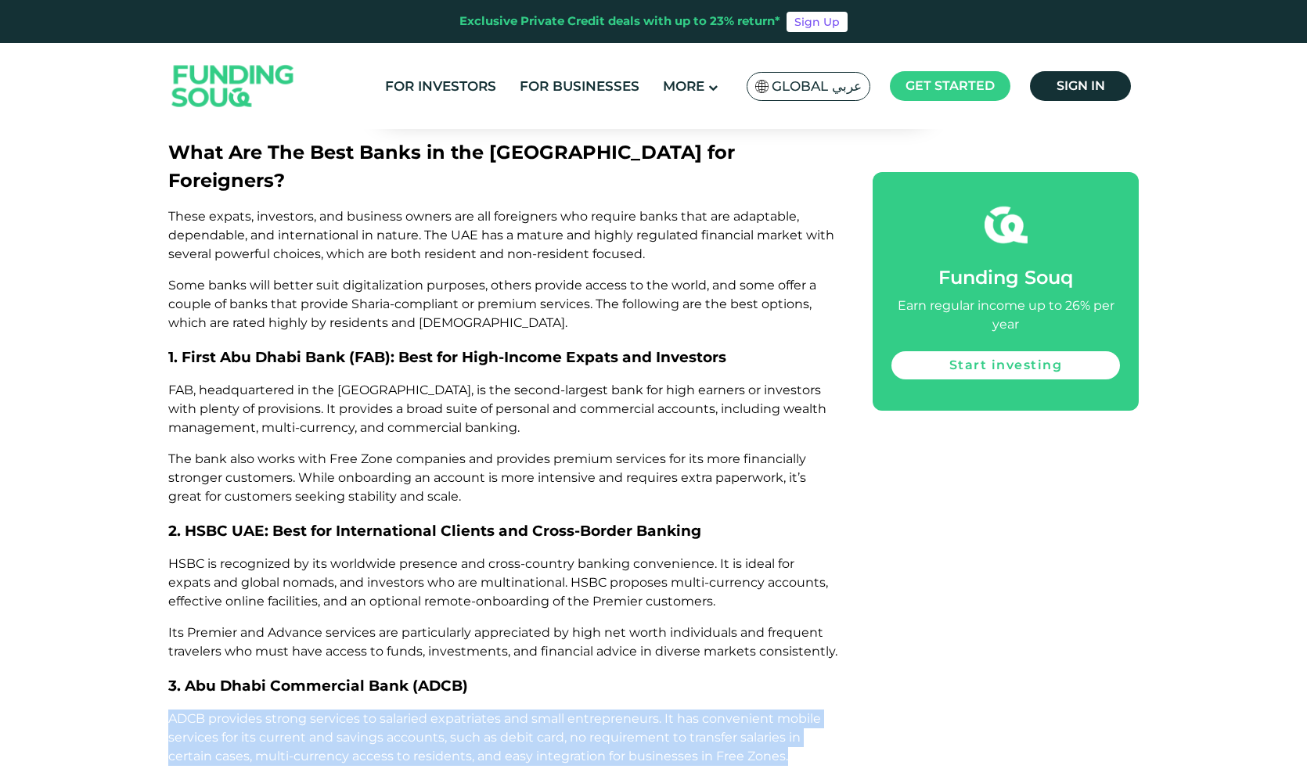
click at [464, 711] on span "ADCB provides strong services to salaried expatriates and small entrepreneurs. …" at bounding box center [494, 737] width 653 height 52
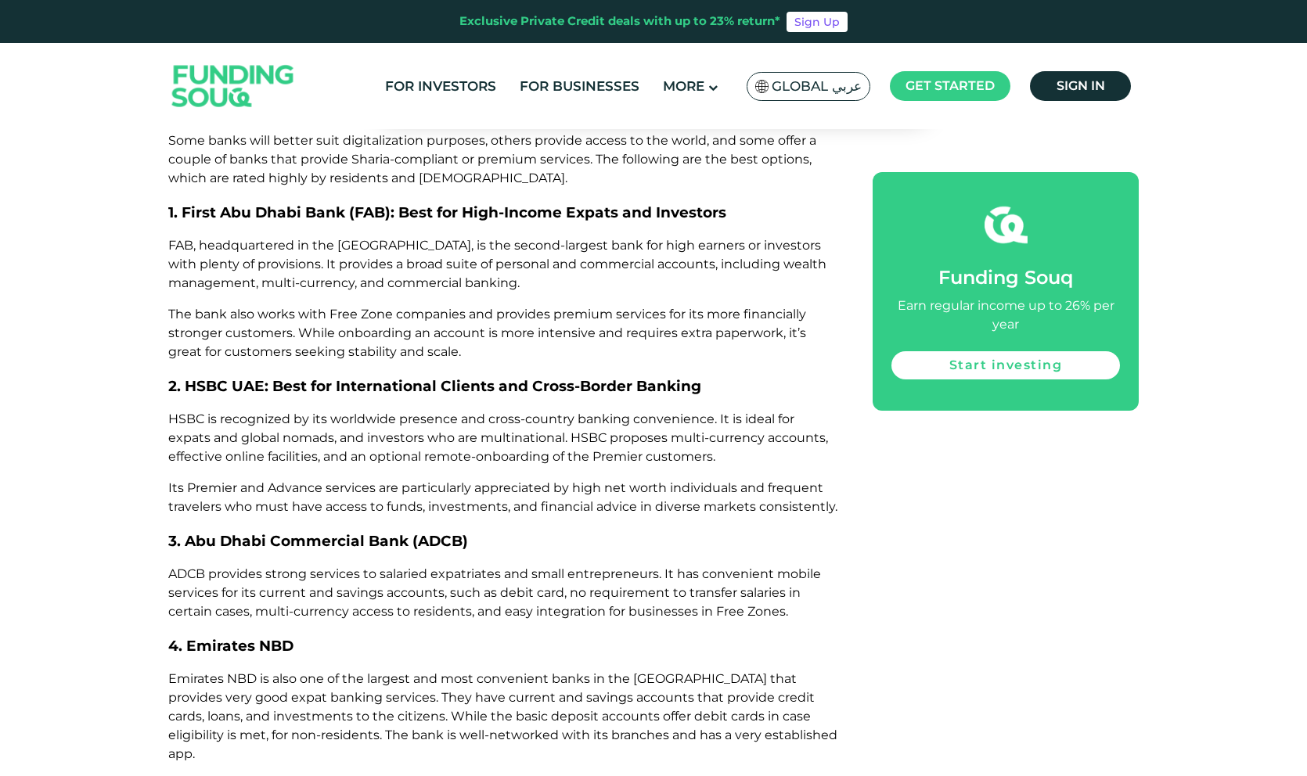
scroll to position [4509, 0]
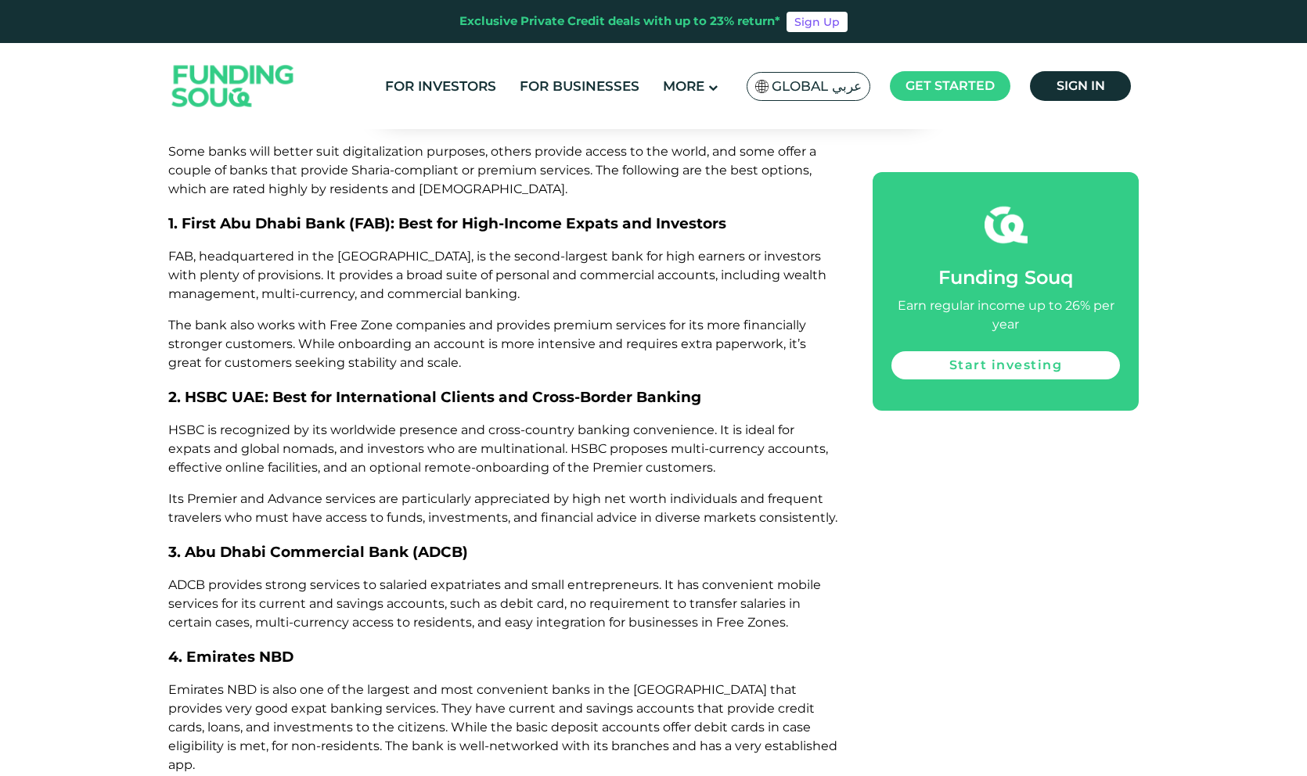
click at [485, 682] on span "Emirates NBD is also one of the largest and most convenient banks in the [GEOGR…" at bounding box center [502, 727] width 669 height 90
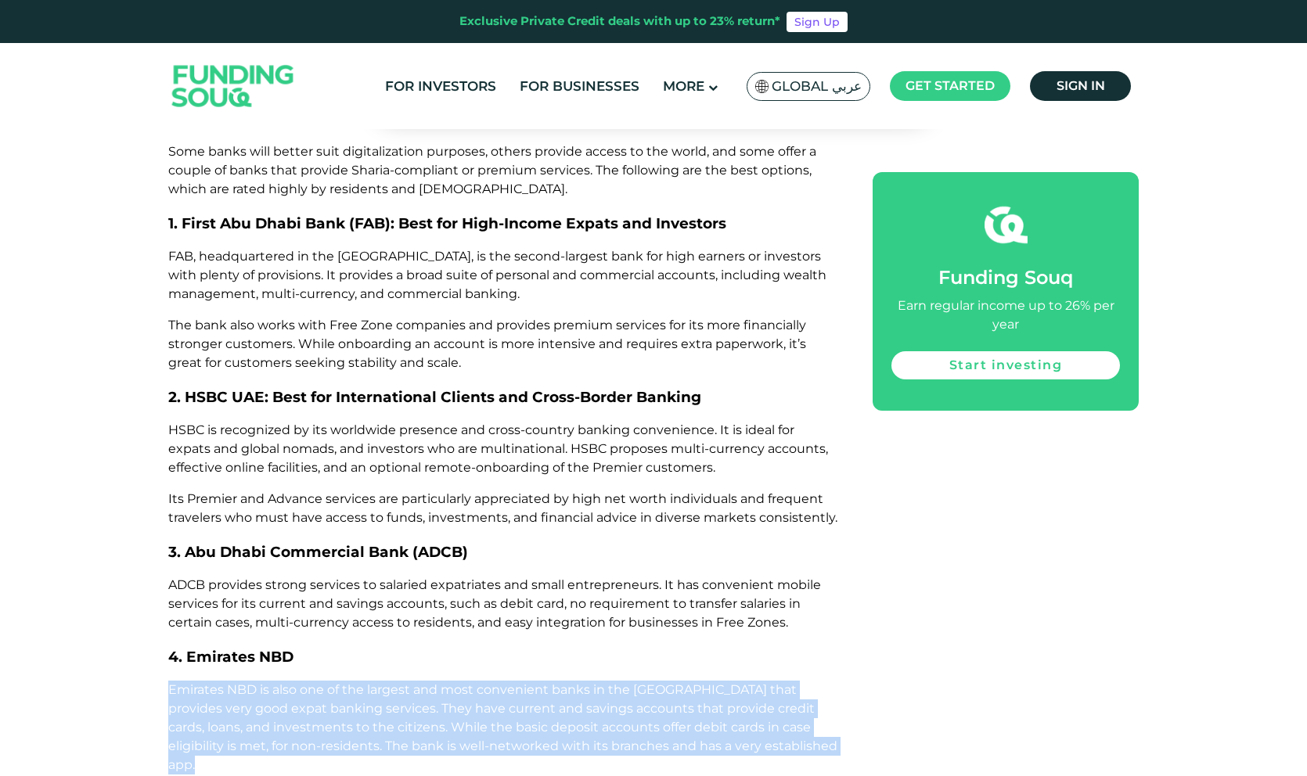
click at [485, 682] on span "Emirates NBD is also one of the largest and most convenient banks in the [GEOGR…" at bounding box center [502, 727] width 669 height 90
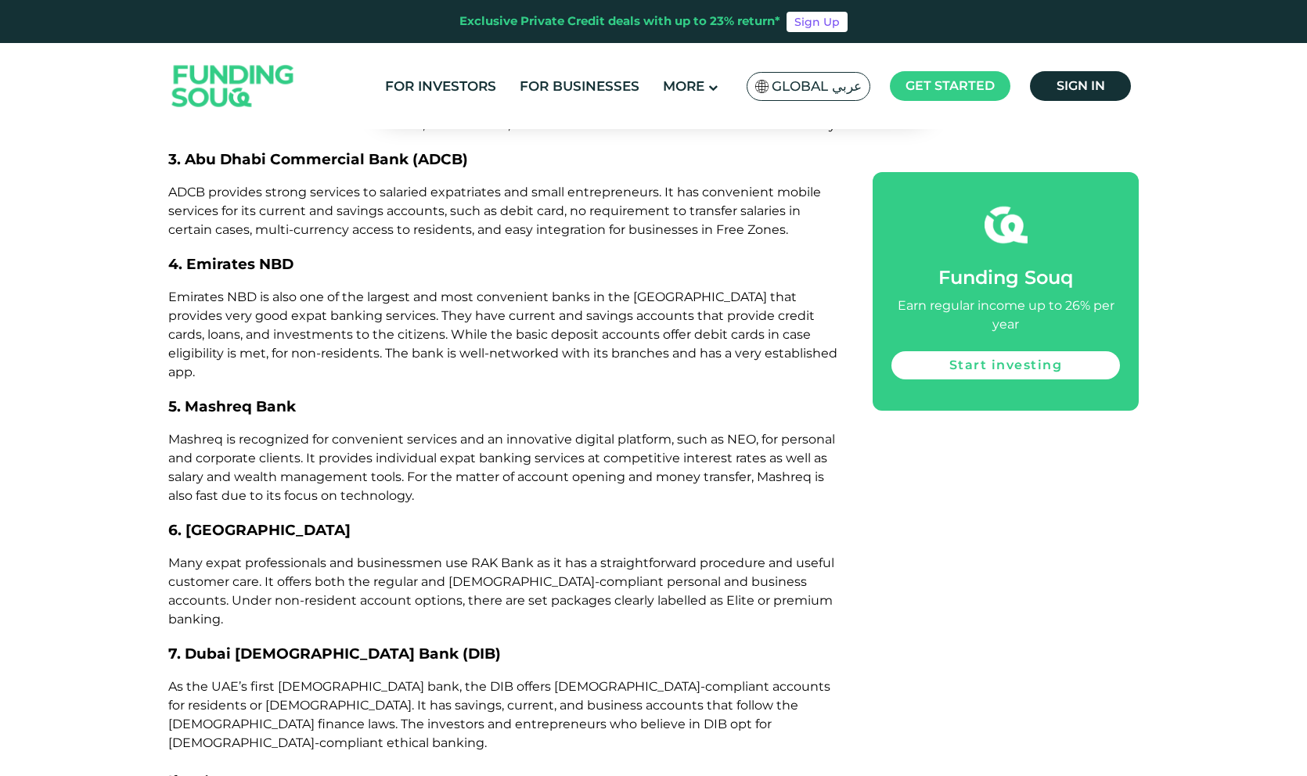
scroll to position [4906, 0]
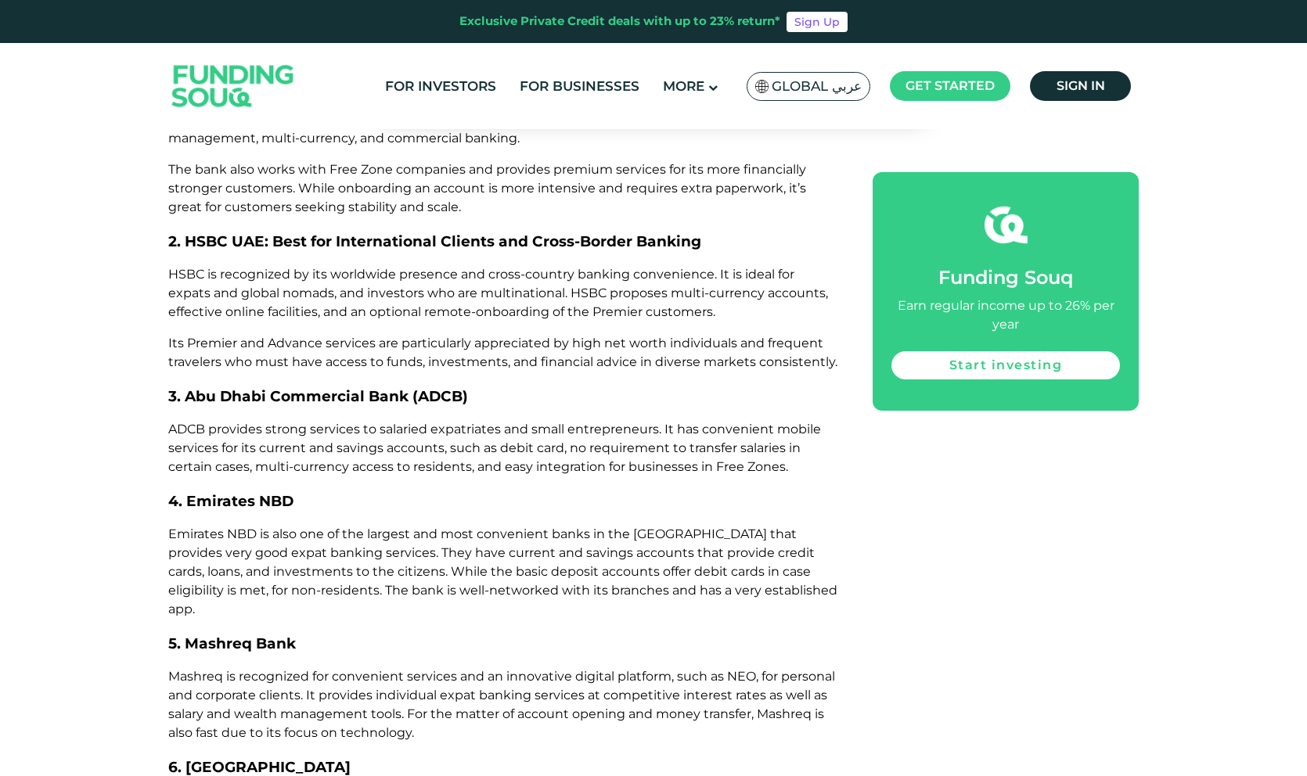
scroll to position [4657, 0]
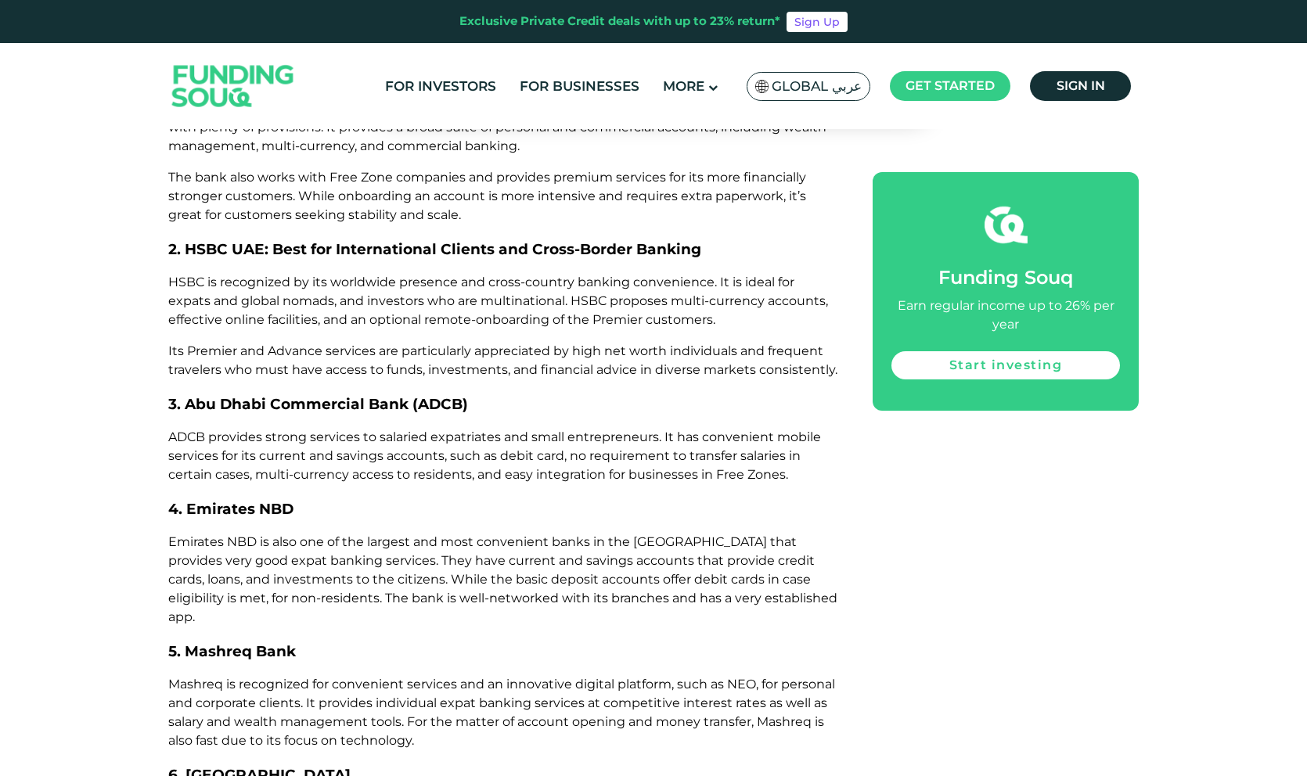
click at [197, 642] on span "5. Mashreq Bank" at bounding box center [232, 651] width 128 height 18
drag, startPoint x: 197, startPoint y: 437, endPoint x: 257, endPoint y: 437, distance: 59.5
click at [257, 642] on span "5. Mashreq Bank" at bounding box center [232, 651] width 128 height 18
